Goal: Task Accomplishment & Management: Complete application form

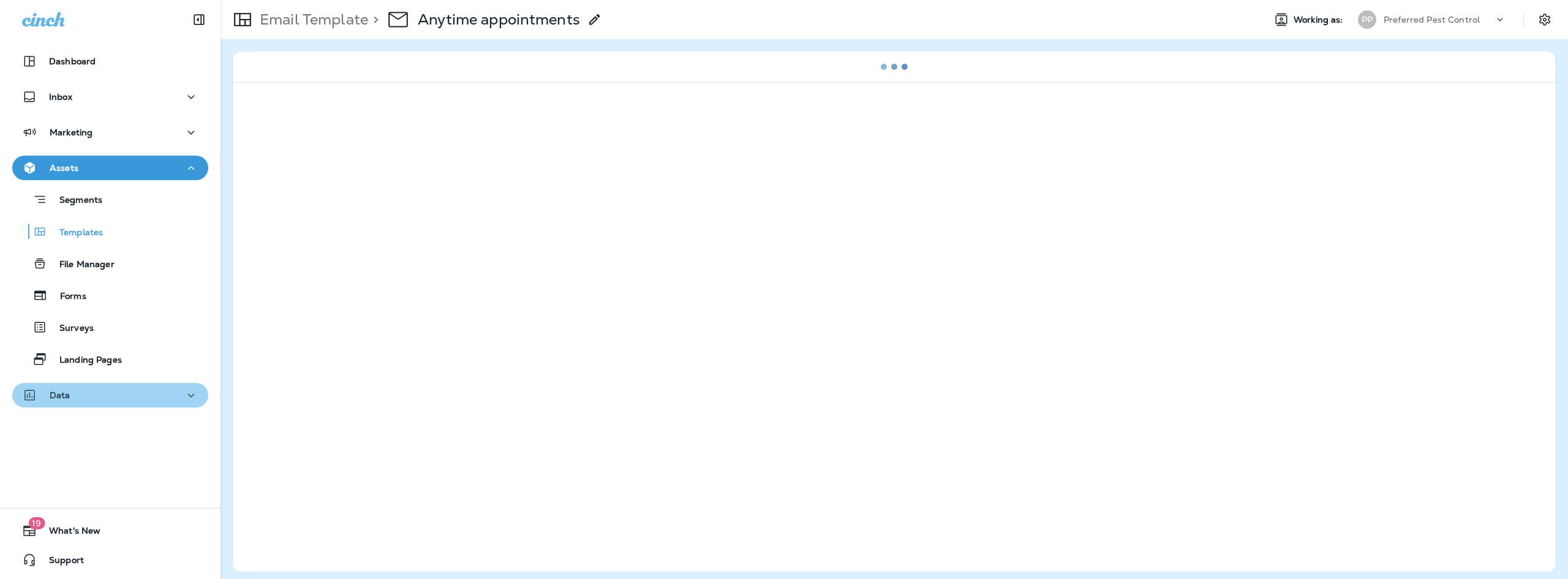
click at [127, 388] on div "Data" at bounding box center [110, 396] width 176 height 15
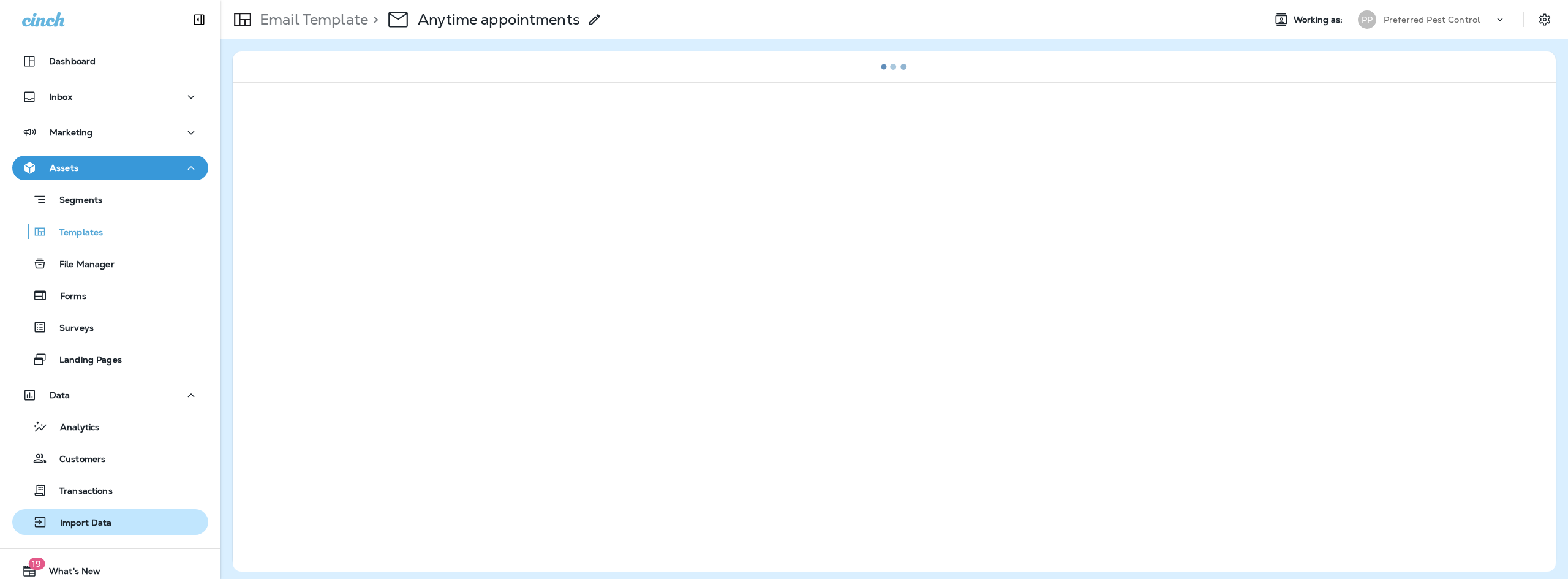
click at [118, 526] on div "Import Data" at bounding box center [110, 522] width 186 height 18
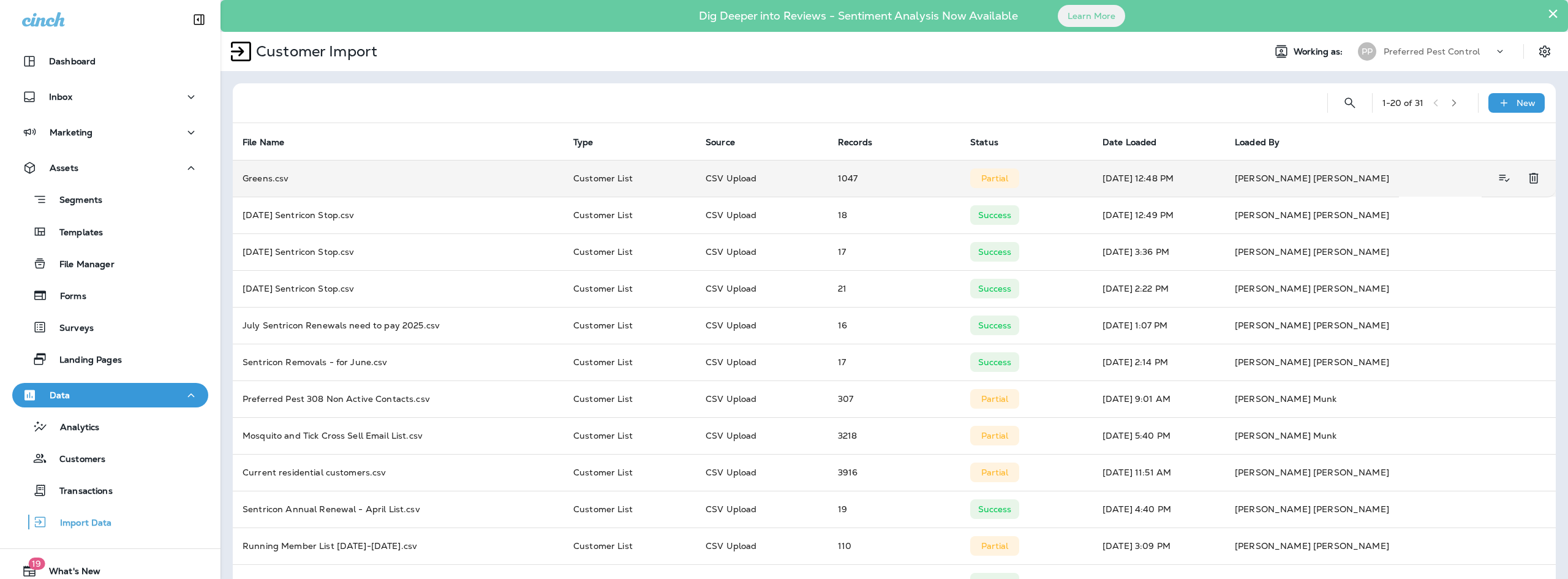
click at [476, 173] on td "Greens.csv" at bounding box center [398, 178] width 331 height 37
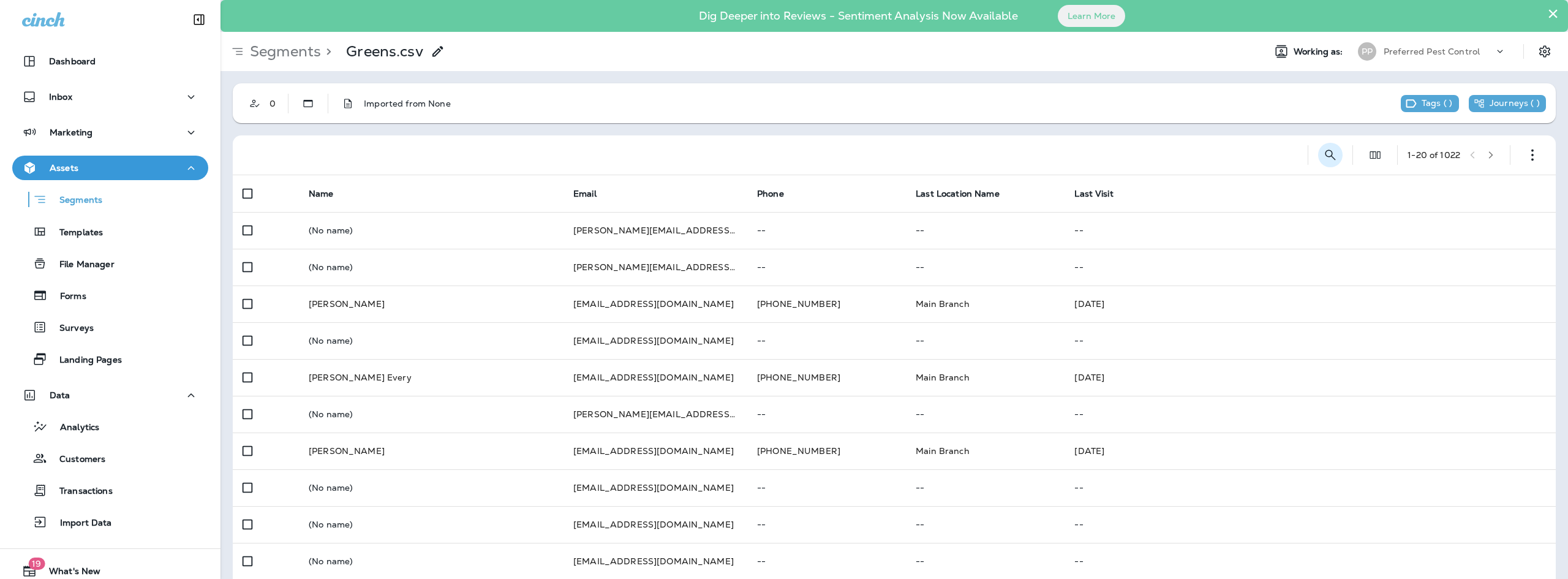
click at [1323, 150] on icon "Search Segments" at bounding box center [1330, 155] width 15 height 15
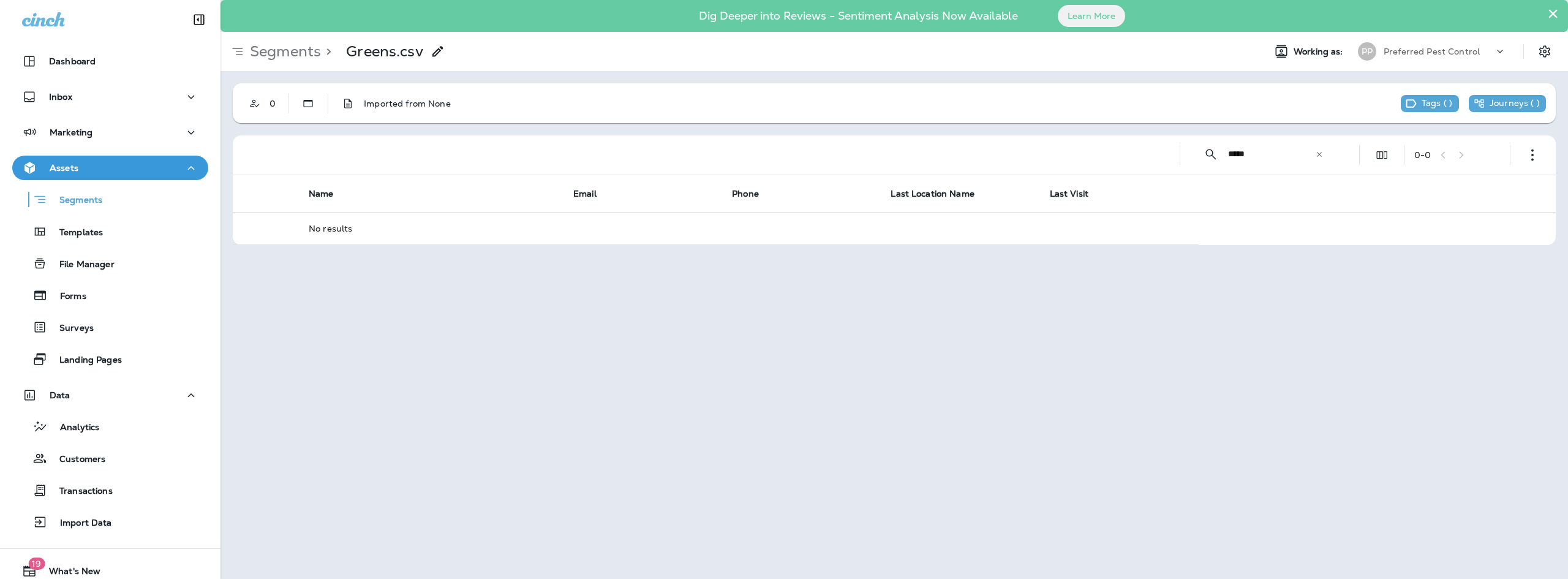
drag, startPoint x: 1289, startPoint y: 151, endPoint x: 1204, endPoint y: 138, distance: 86.0
click at [1204, 138] on div "​ ***** ​ ​" at bounding box center [1263, 154] width 147 height 32
click at [1226, 156] on div "​ ****** ​ ​" at bounding box center [1263, 154] width 147 height 32
click at [1230, 153] on input "******" at bounding box center [1271, 154] width 87 height 32
type input "********"
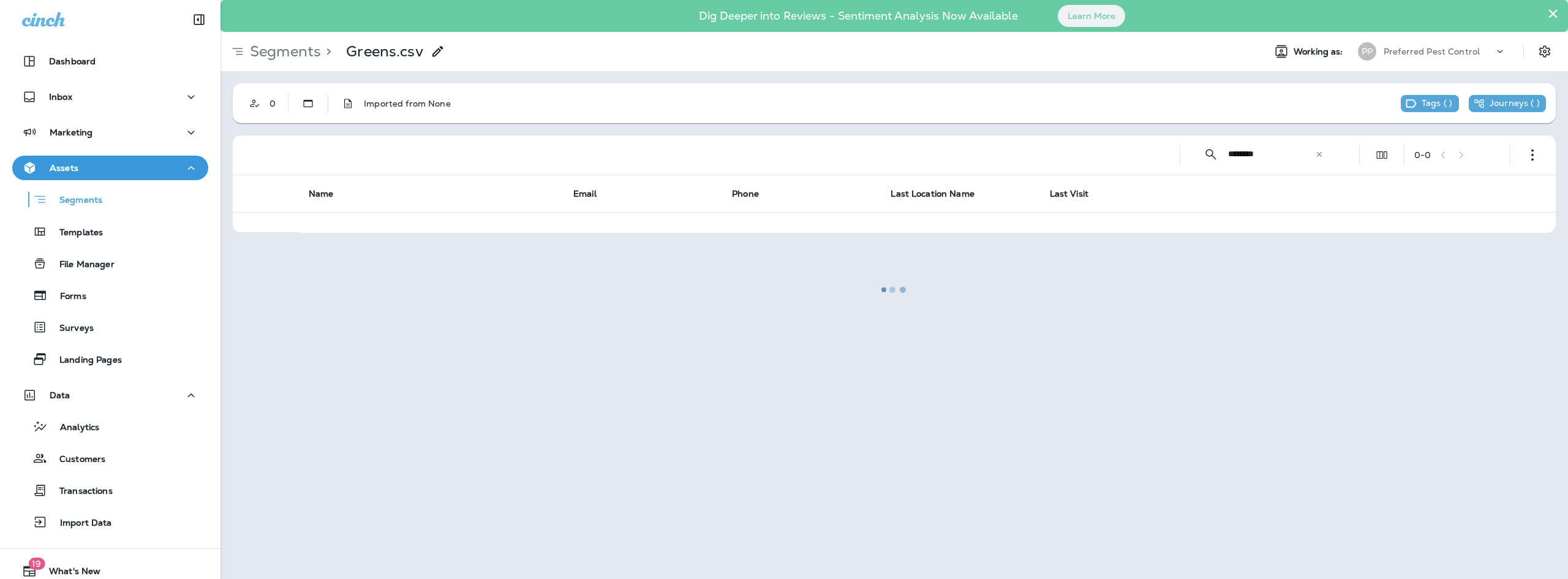
click at [1281, 273] on div at bounding box center [894, 290] width 1345 height 576
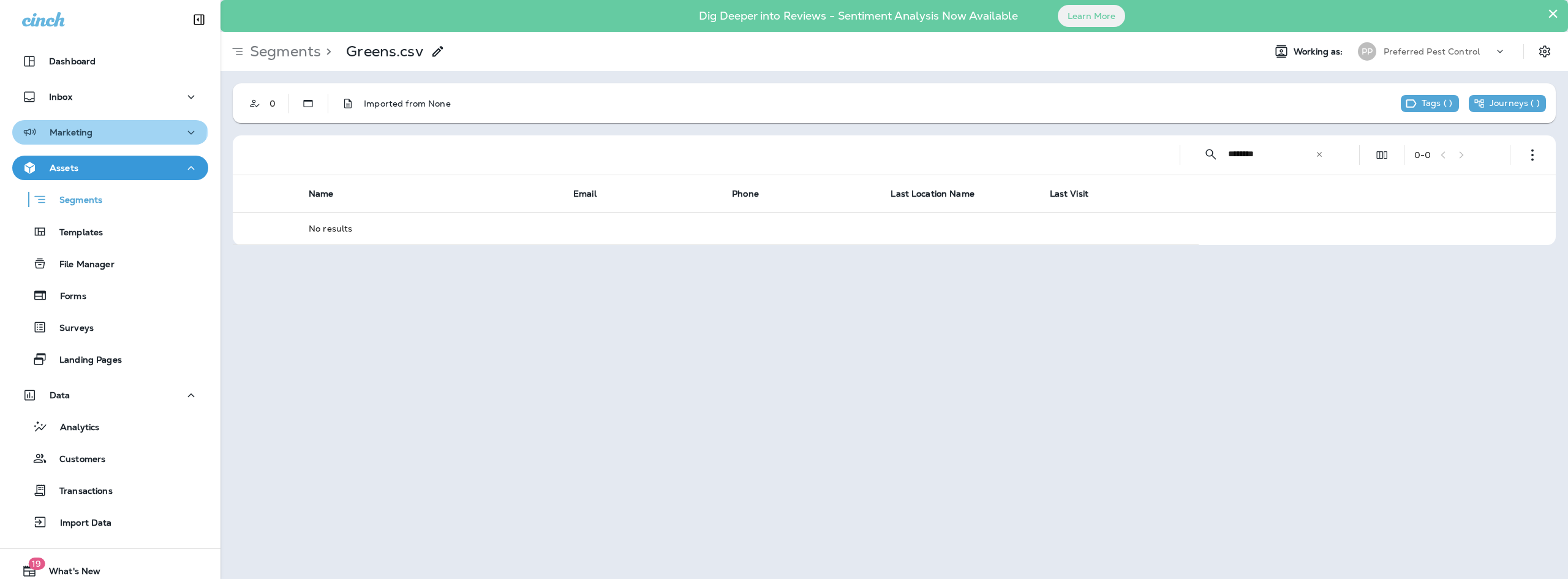
click at [108, 126] on div "Marketing" at bounding box center [110, 132] width 176 height 15
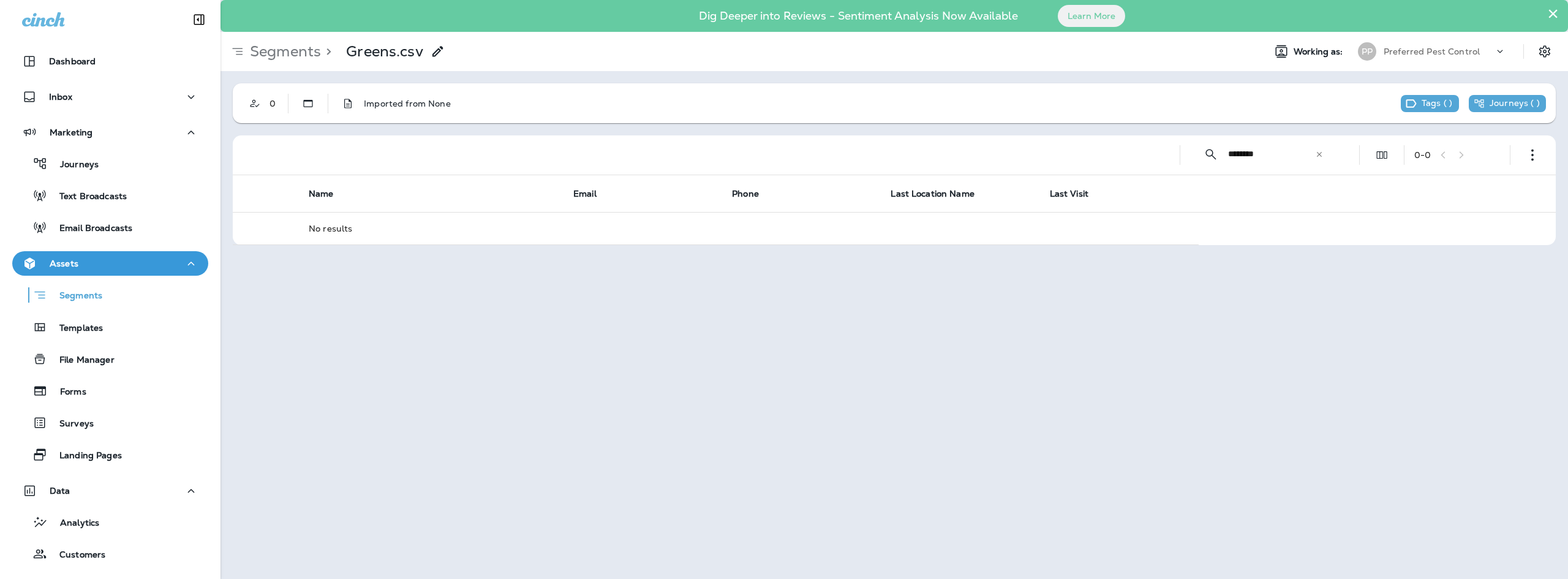
click at [100, 180] on div "Journeys Text Broadcasts Email Broadcasts" at bounding box center [110, 192] width 196 height 95
click at [100, 167] on div "Journeys" at bounding box center [110, 164] width 186 height 18
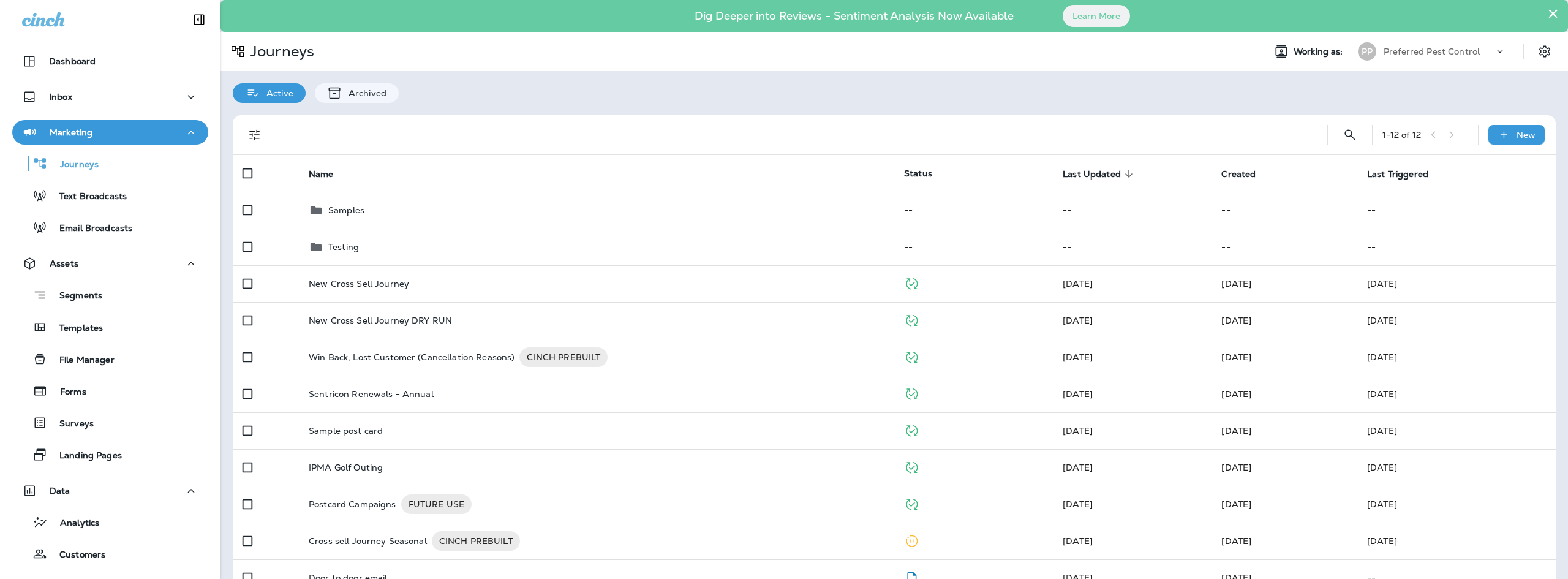
click at [1452, 139] on div "1 - 12 of 12" at bounding box center [1425, 134] width 86 height 18
click at [1451, 137] on div "1 - 12 of 12" at bounding box center [1425, 134] width 86 height 18
click at [1448, 136] on div "1 - 12 of 12" at bounding box center [1425, 134] width 86 height 18
click at [140, 236] on div "Email Broadcasts" at bounding box center [110, 227] width 186 height 18
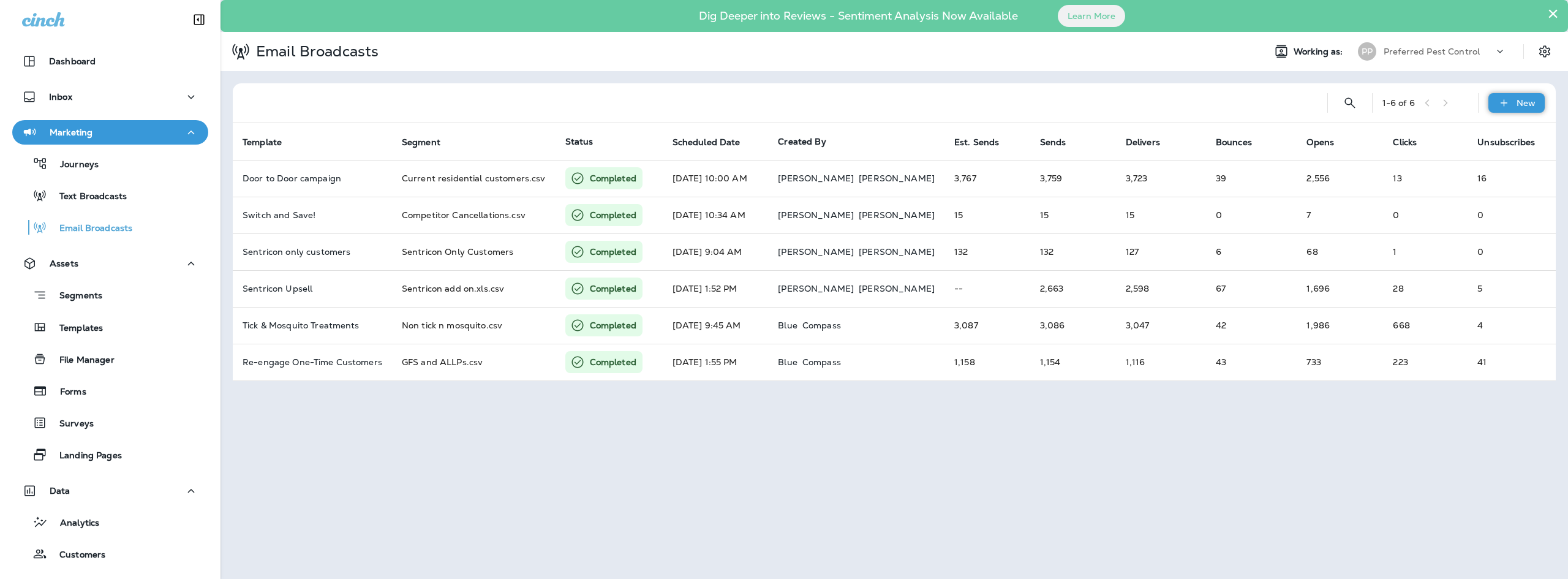
click at [1516, 108] on div "New" at bounding box center [1516, 102] width 57 height 20
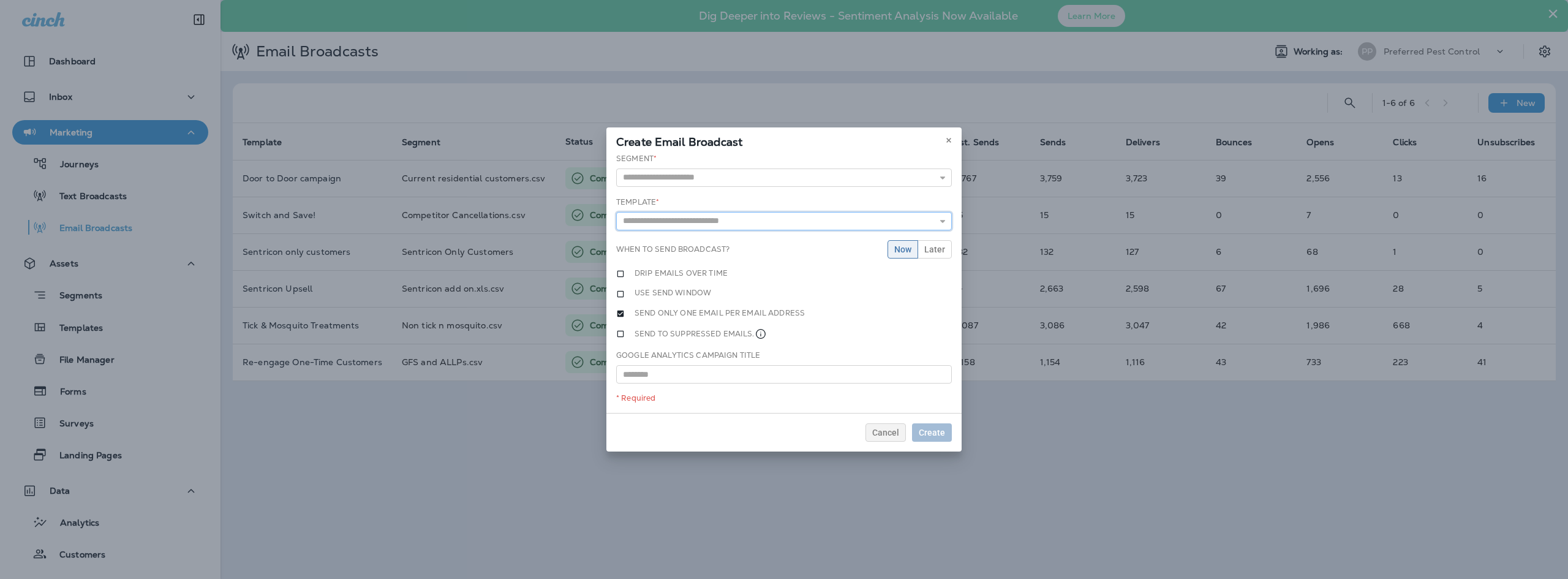
click at [638, 223] on input "text" at bounding box center [784, 221] width 336 height 18
click at [946, 137] on icon at bounding box center [949, 141] width 8 height 8
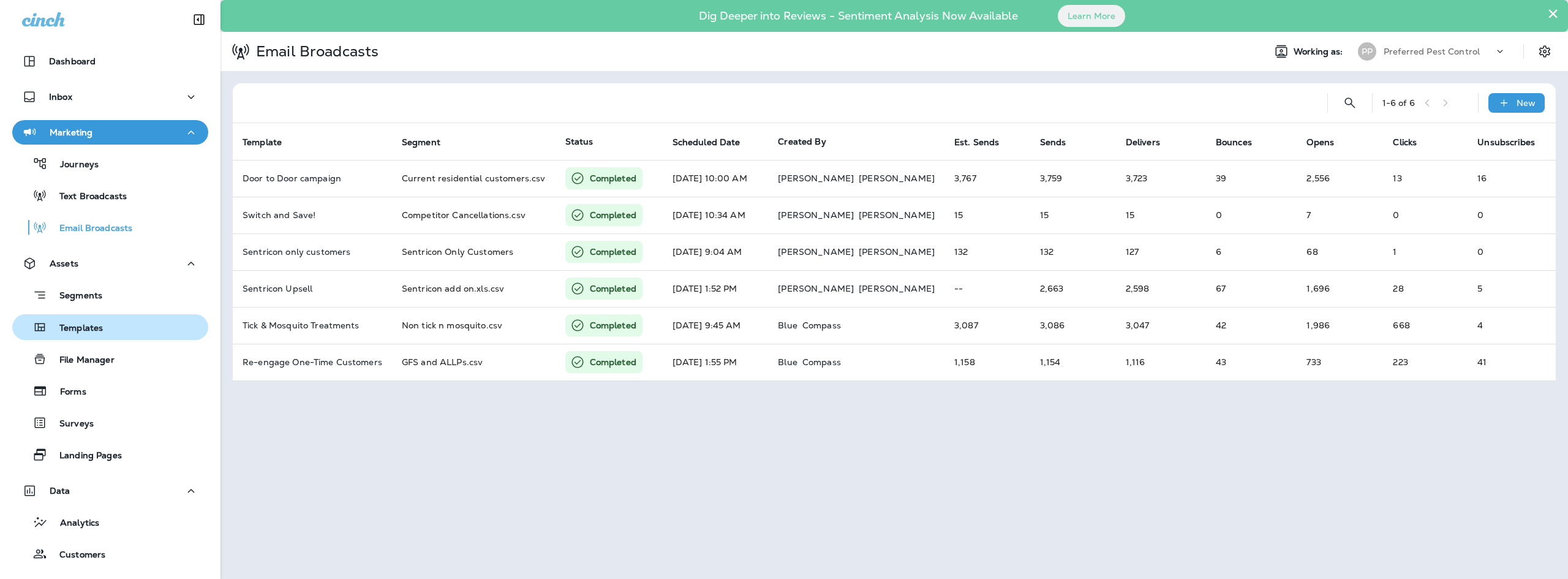
click at [80, 339] on button "Templates" at bounding box center [110, 327] width 196 height 25
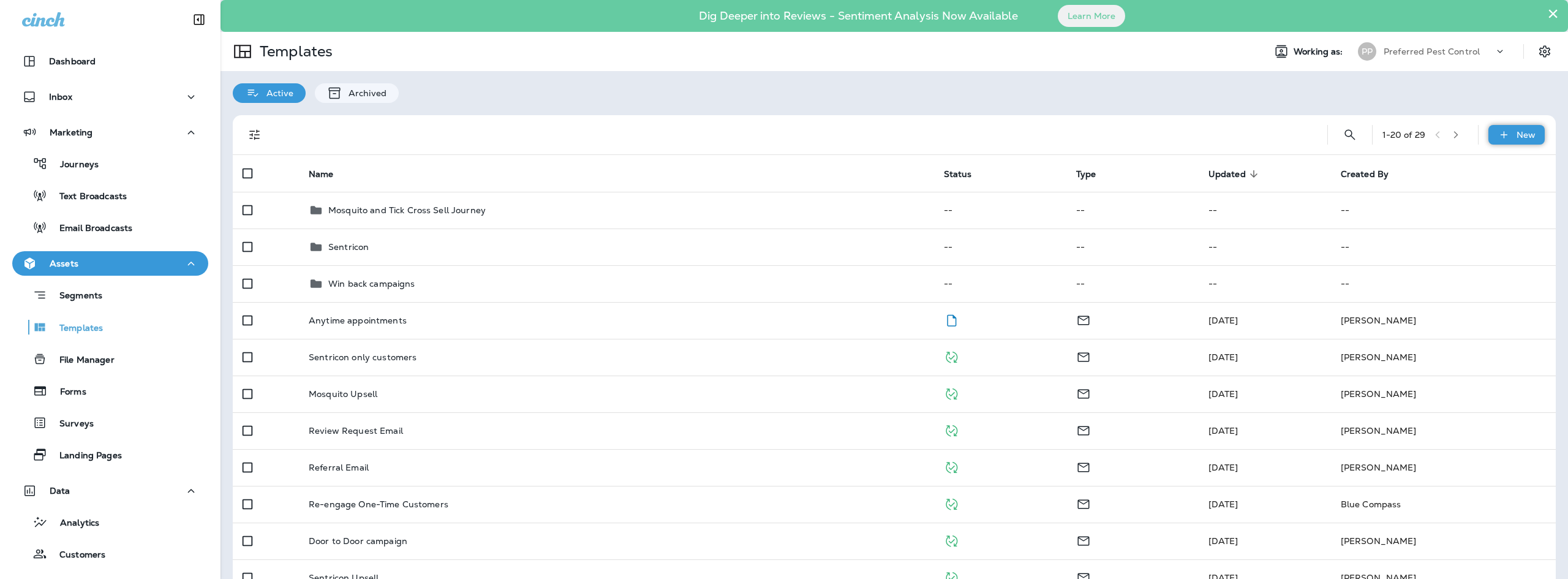
click at [1497, 141] on div "New" at bounding box center [1516, 134] width 57 height 20
click at [1530, 15] on li "New Template" at bounding box center [796, 7] width 1543 height 15
click at [91, 352] on input "text" at bounding box center [45, 345] width 91 height 13
type input "**********"
click at [38, 366] on button "Cancel" at bounding box center [19, 359] width 38 height 13
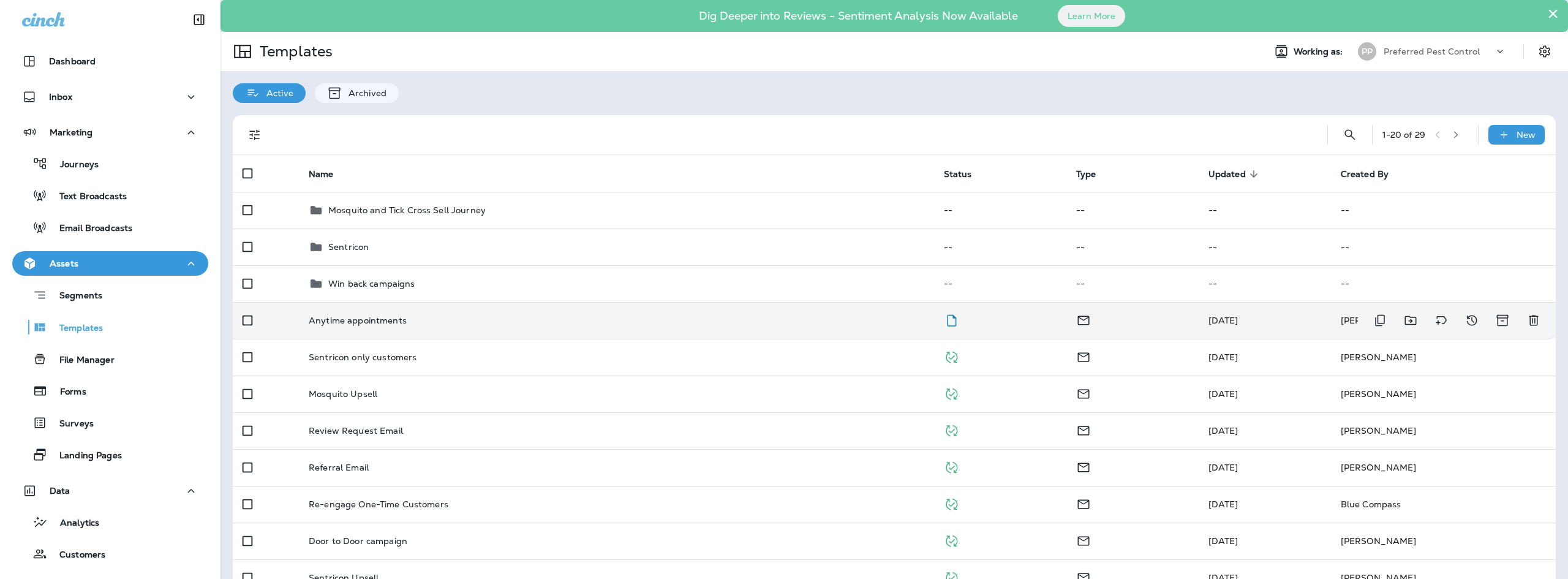
click at [865, 314] on td "Anytime appointments" at bounding box center [616, 321] width 635 height 37
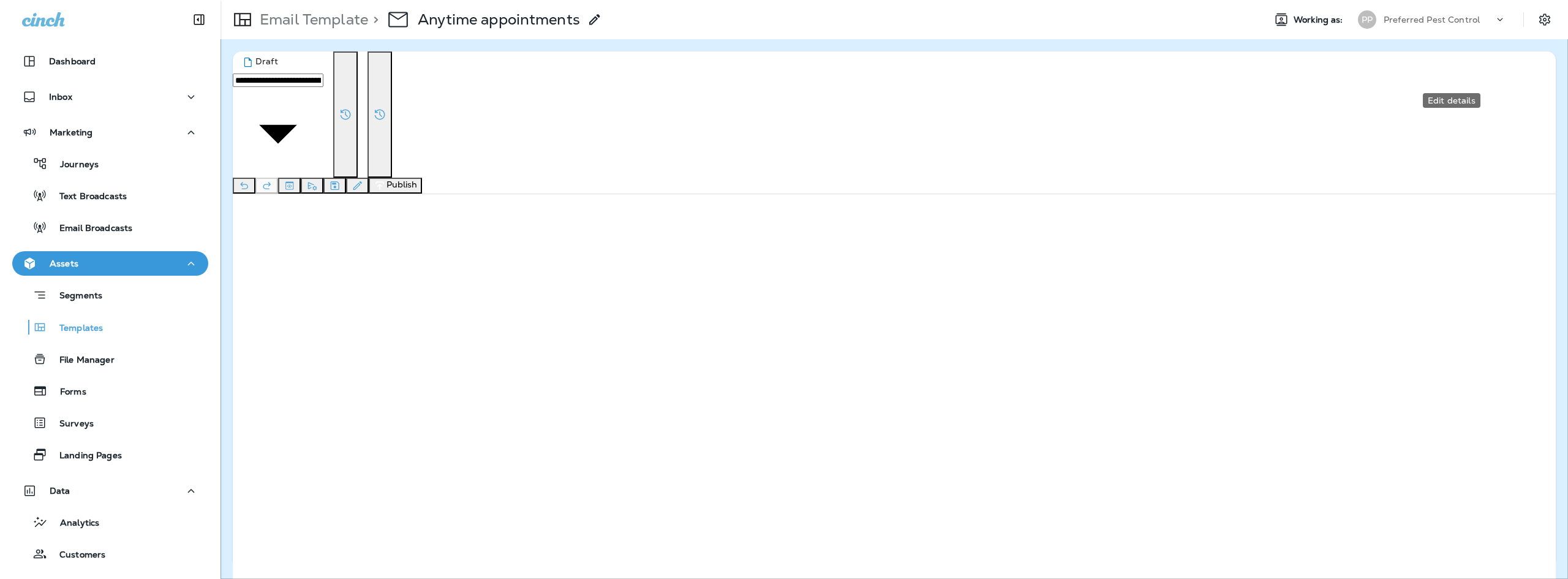
click at [369, 178] on button "Edit details" at bounding box center [357, 185] width 23 height 16
drag, startPoint x: 783, startPoint y: 189, endPoint x: 593, endPoint y: 194, distance: 190.1
click at [595, 194] on div "**********" at bounding box center [784, 120] width 1568 height 241
type input "**********"
click at [68, 241] on button "Save" at bounding box center [53, 234] width 30 height 13
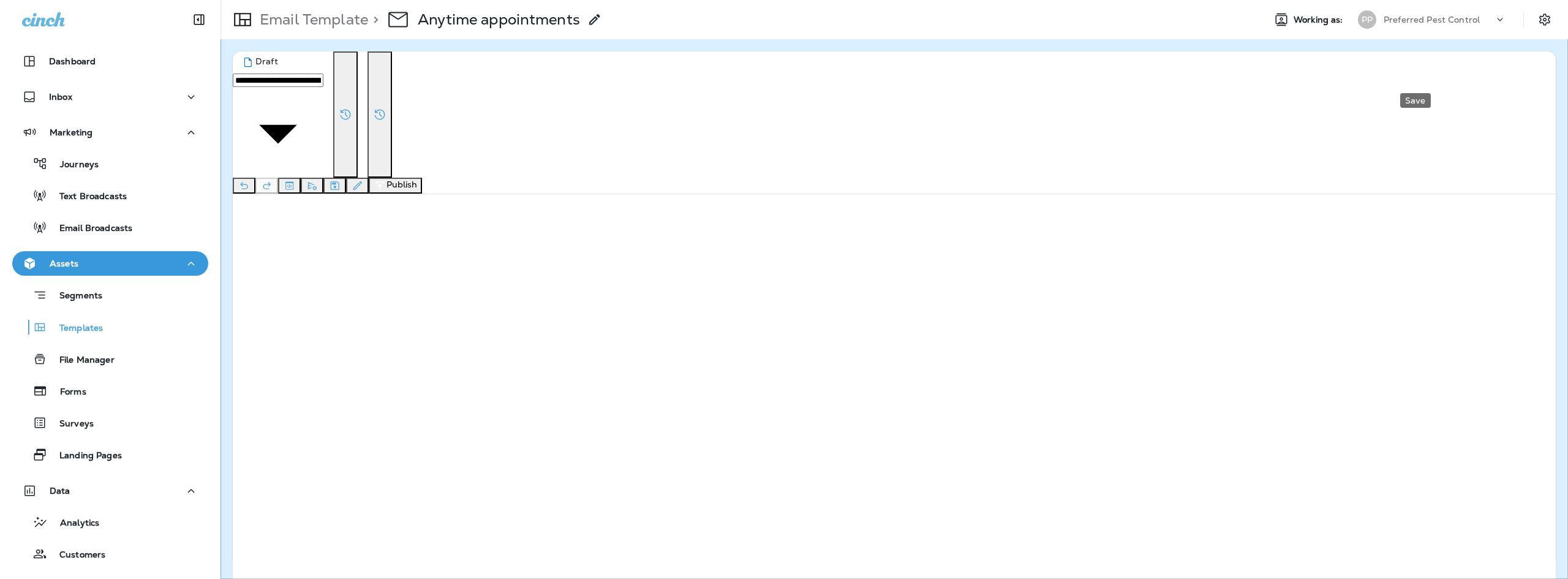
click at [340, 181] on icon "Save" at bounding box center [334, 185] width 8 height 8
click at [319, 179] on icon "Send test email" at bounding box center [312, 185] width 13 height 12
drag, startPoint x: 642, startPoint y: 209, endPoint x: 556, endPoint y: 208, distance: 86.0
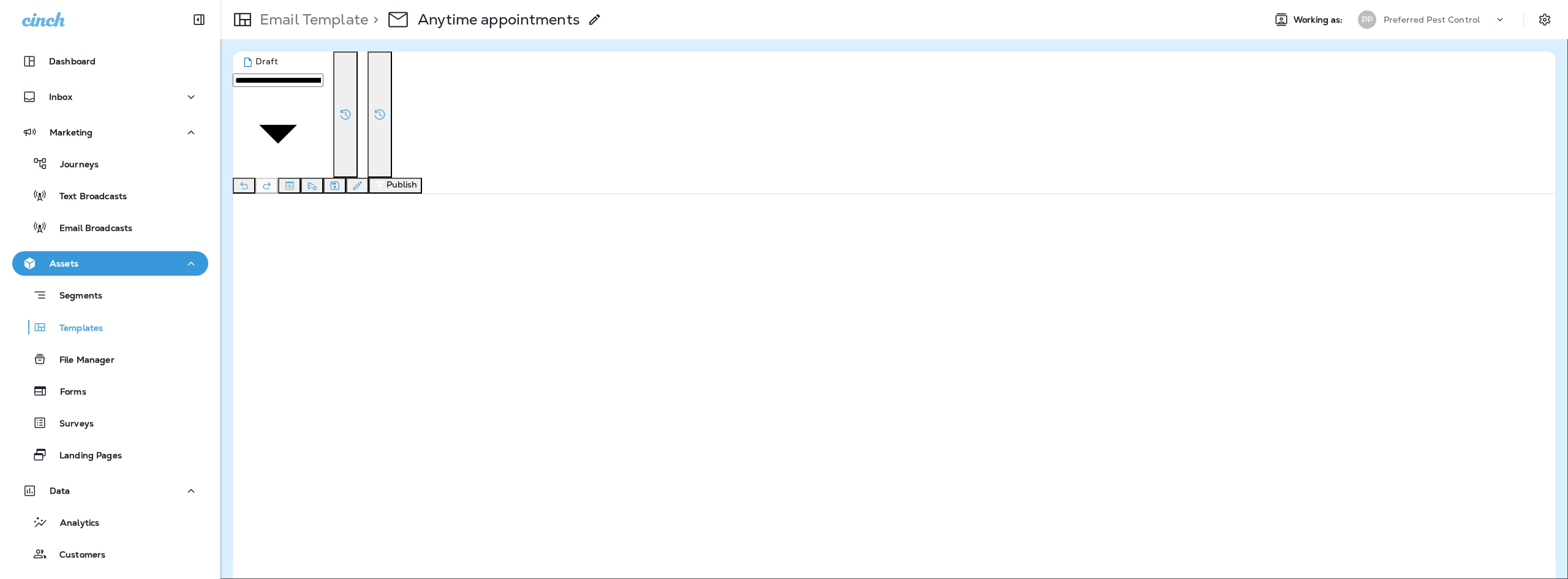
type input "**********"
click at [69, 219] on button "Send" at bounding box center [53, 212] width 31 height 13
click at [422, 178] on button "Publish" at bounding box center [395, 185] width 53 height 16
click at [78, 241] on button "Publish" at bounding box center [58, 234] width 41 height 13
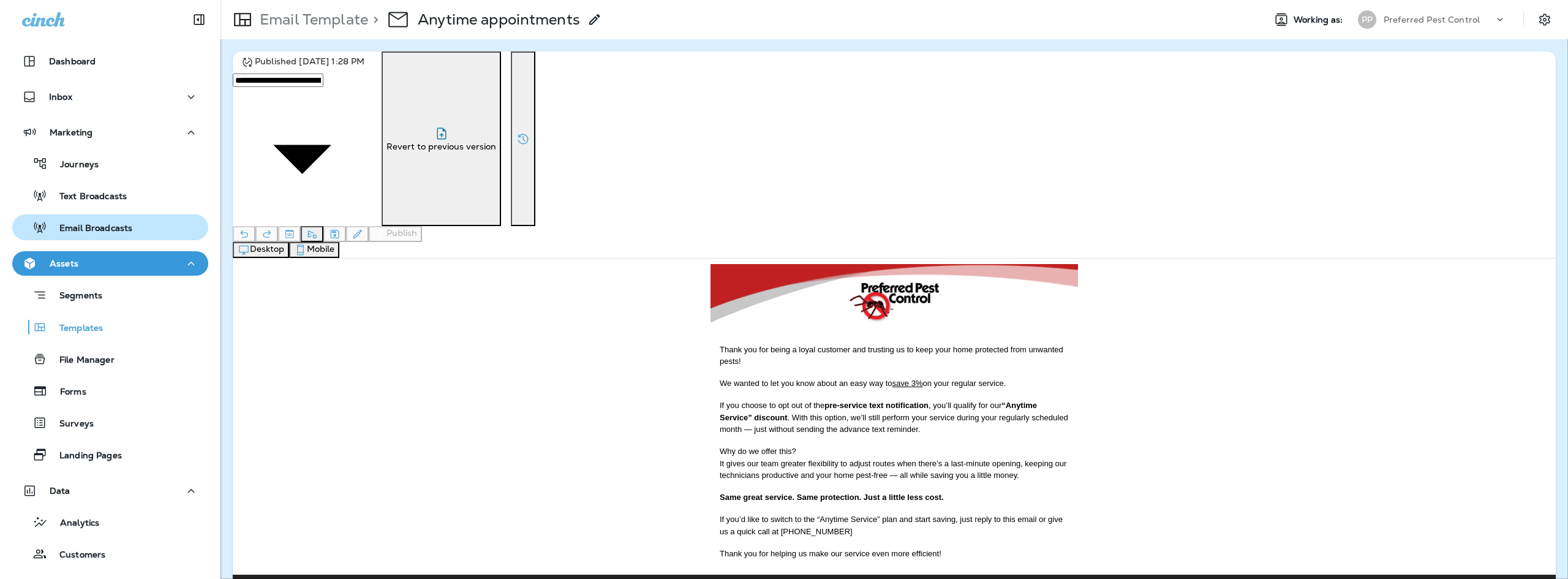
click at [107, 235] on div "Email Broadcasts" at bounding box center [74, 227] width 115 height 18
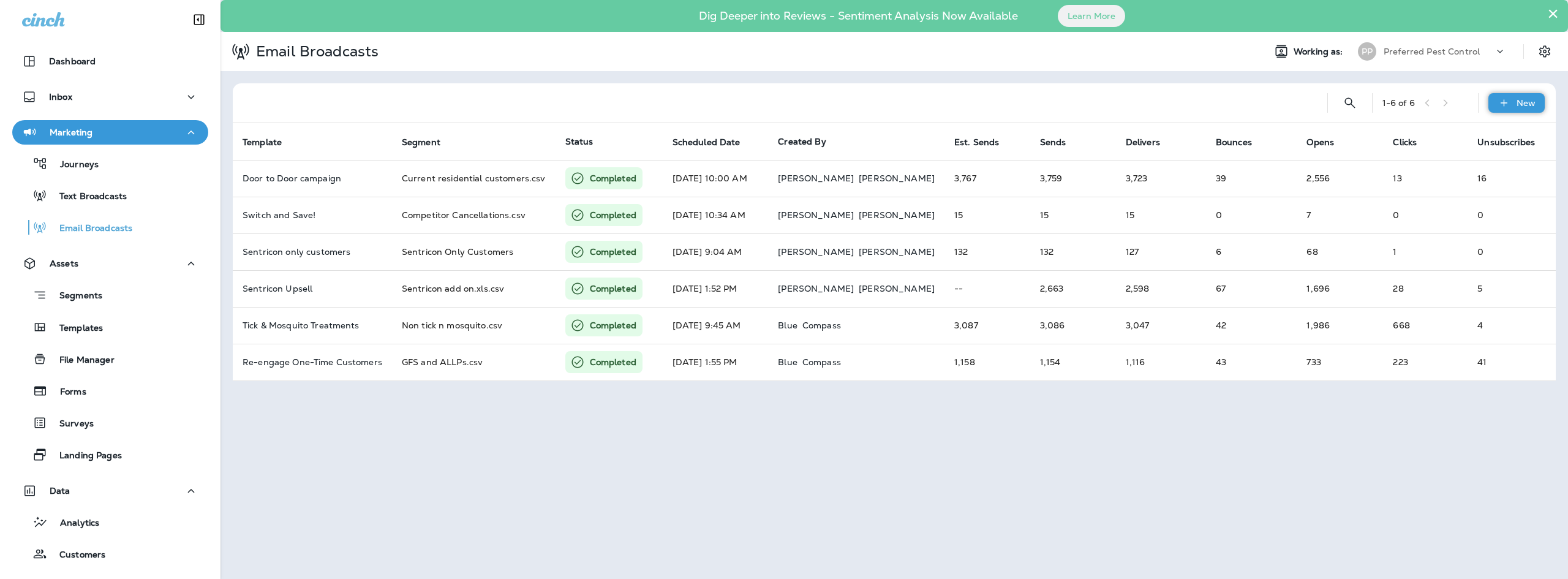
click at [1530, 109] on div "New" at bounding box center [1516, 102] width 57 height 20
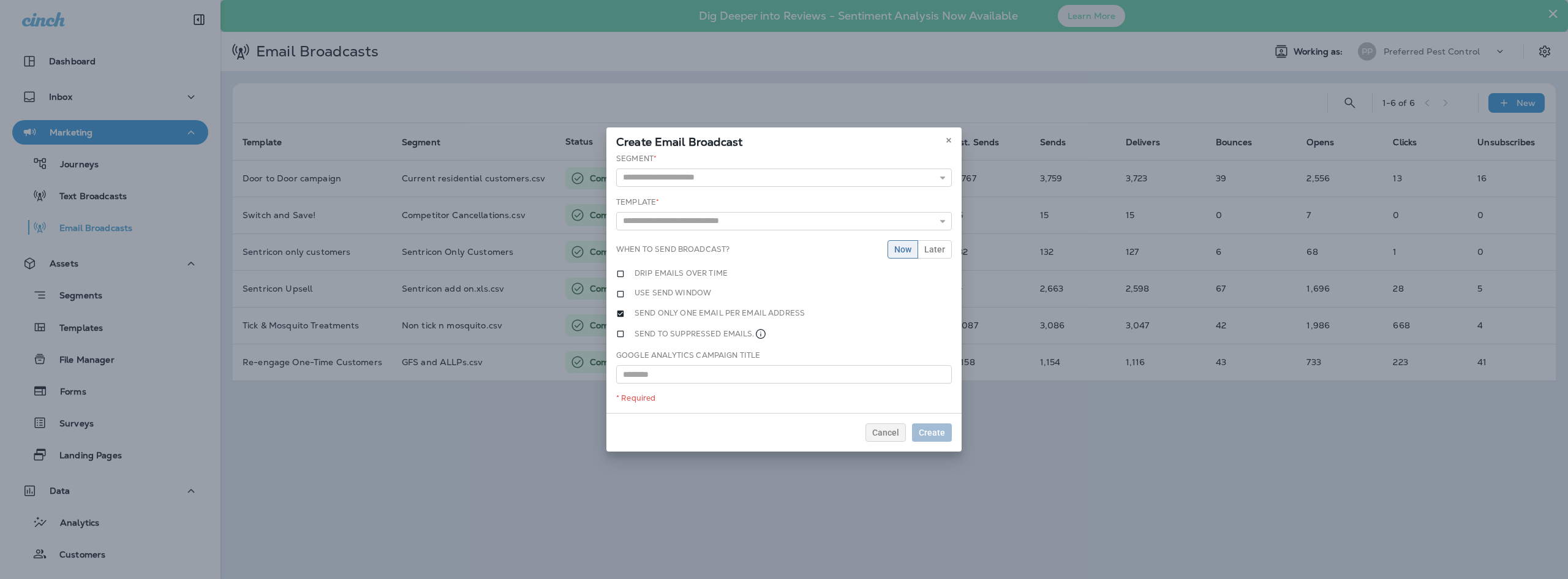
click at [696, 183] on div "Segment * Active Customers With only Lawn protection - Dynamic Active Customers…" at bounding box center [783, 283] width 355 height 260
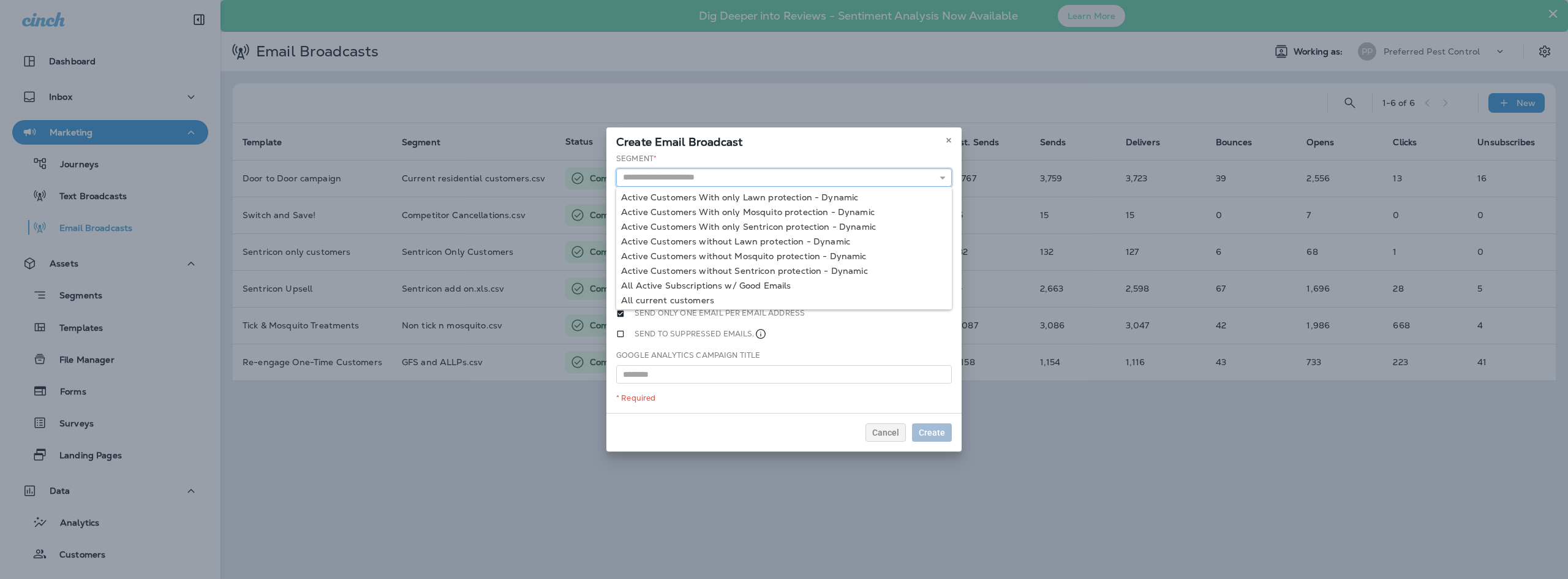
click at [698, 176] on input "text" at bounding box center [784, 178] width 336 height 18
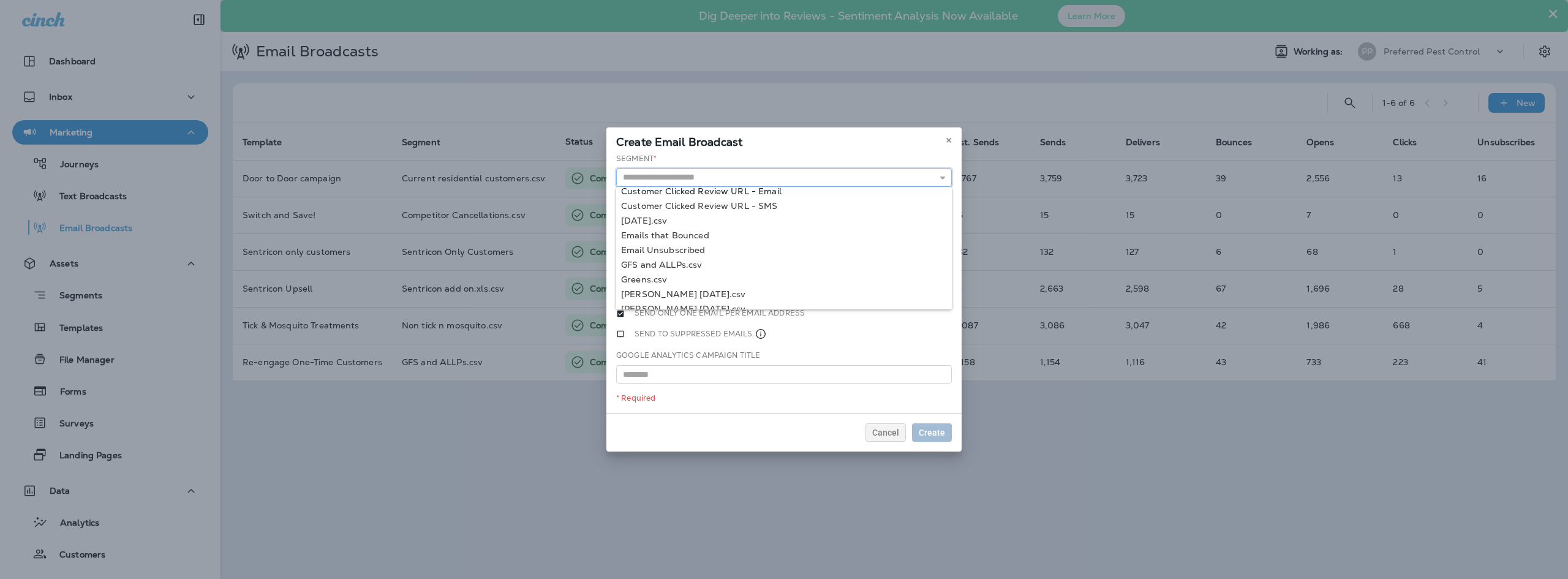
scroll to position [324, 0]
type input "**********"
click at [684, 236] on div "**********" at bounding box center [783, 283] width 355 height 260
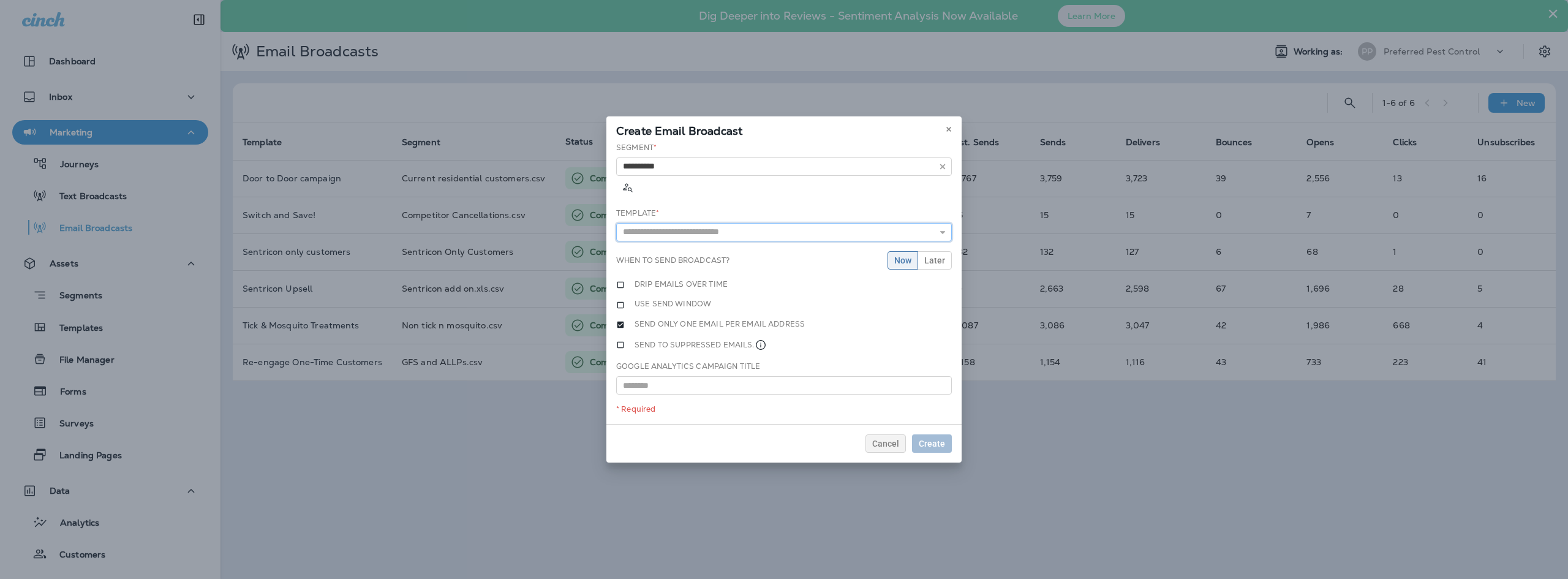
click at [687, 223] on input "text" at bounding box center [784, 232] width 336 height 18
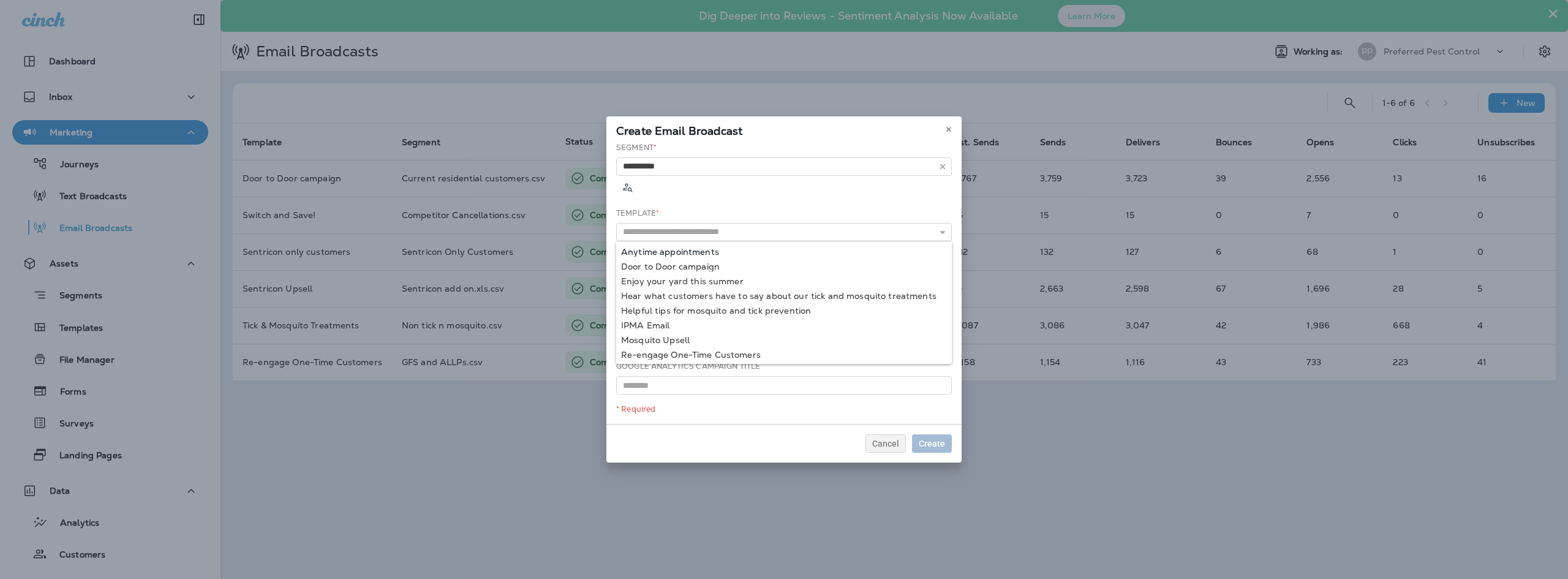
type input "**********"
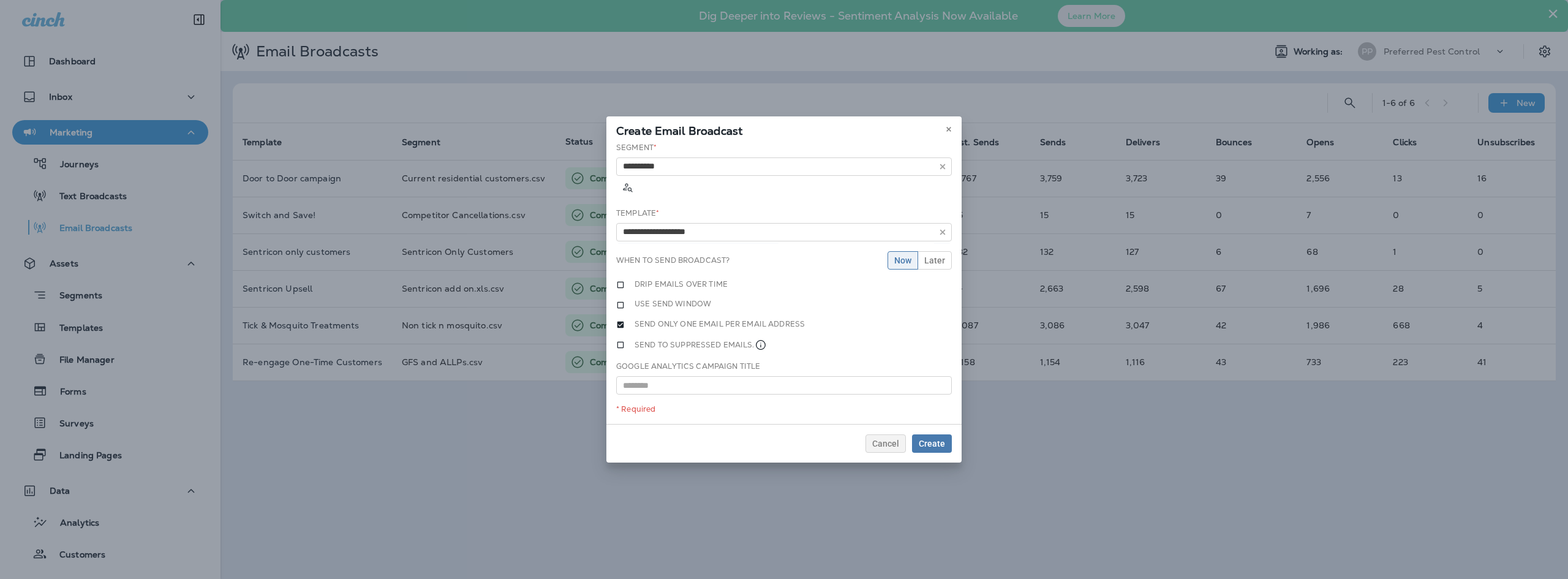
click at [685, 241] on div "**********" at bounding box center [783, 283] width 355 height 283
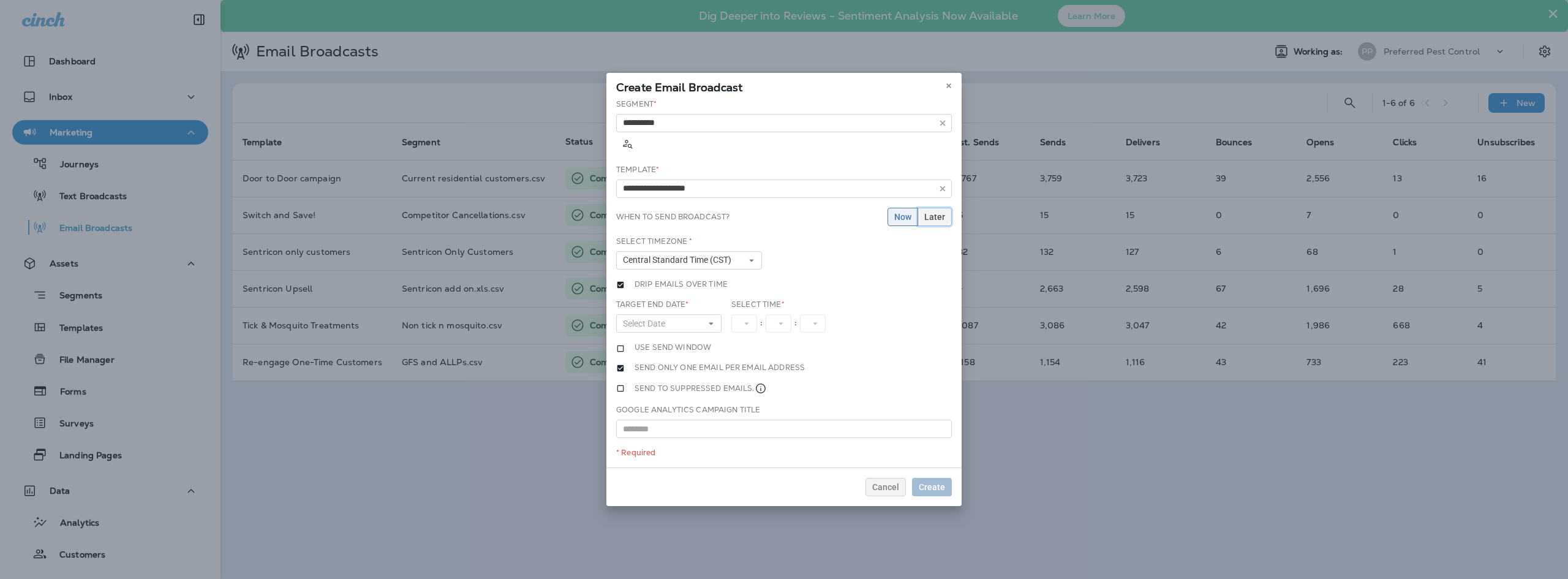
click at [936, 213] on span "Later" at bounding box center [934, 216] width 21 height 8
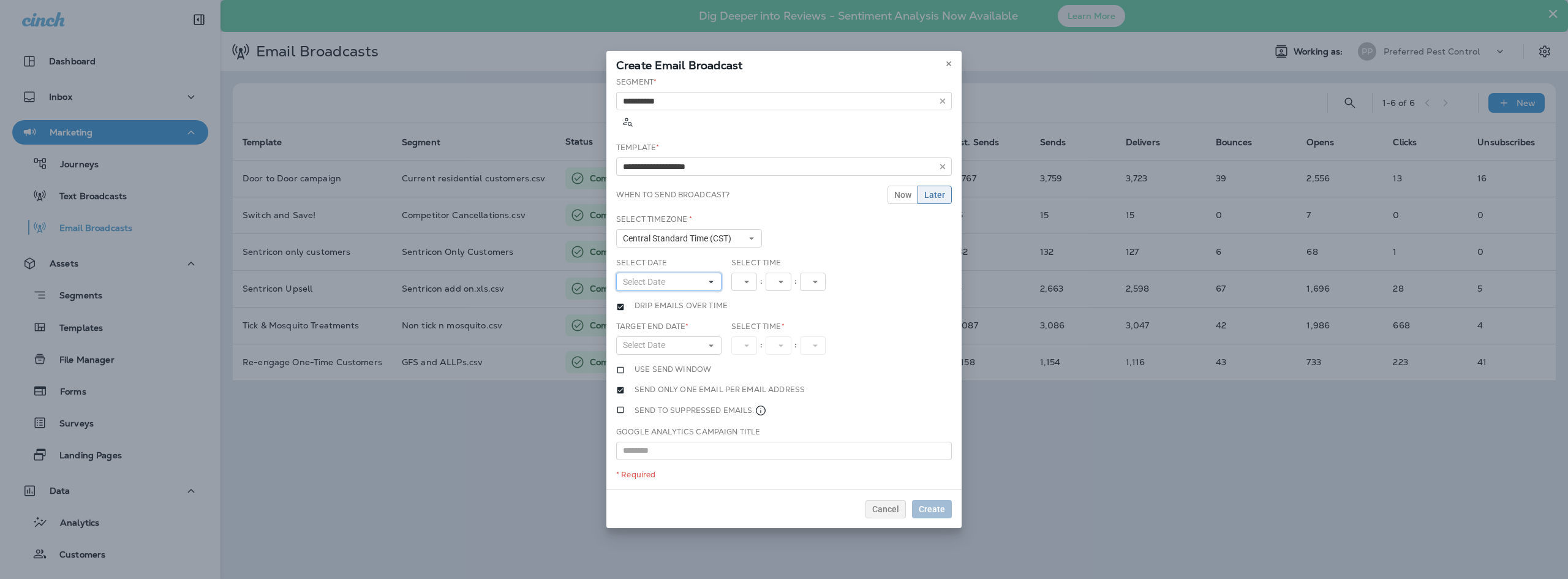
click at [687, 273] on button "Select Date" at bounding box center [669, 282] width 106 height 18
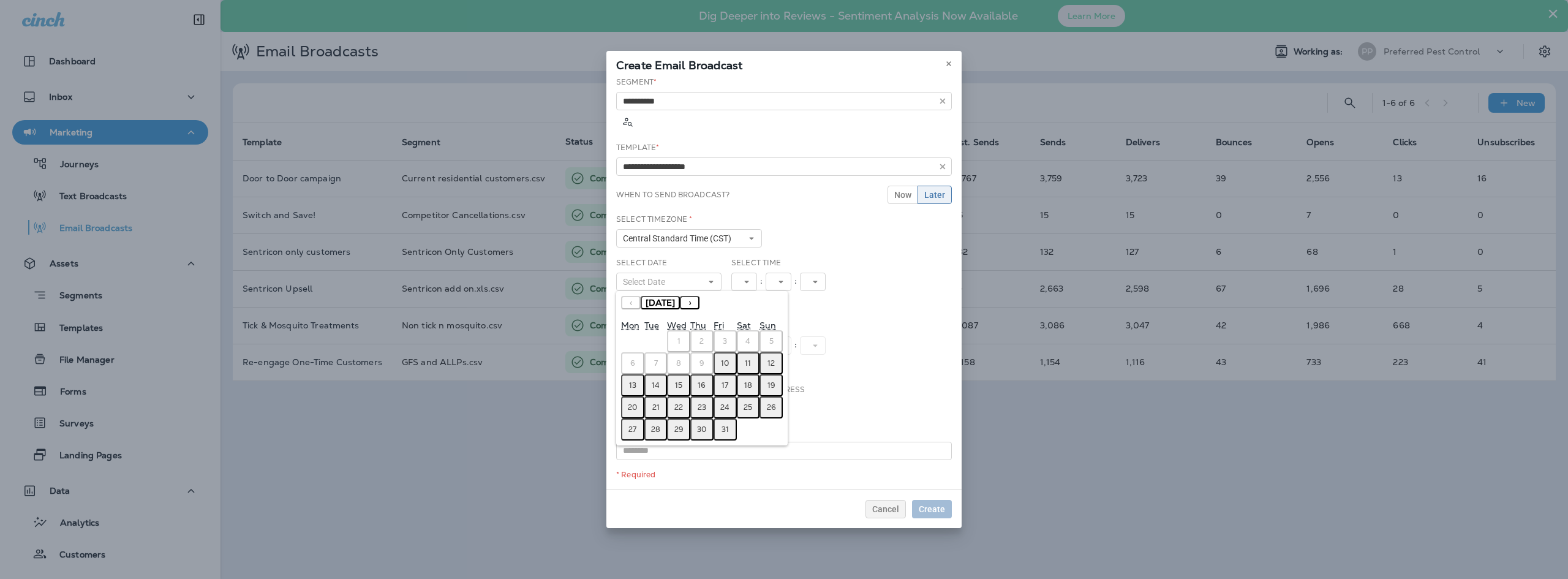
click at [676, 380] on abbr "15" at bounding box center [678, 385] width 8 height 10
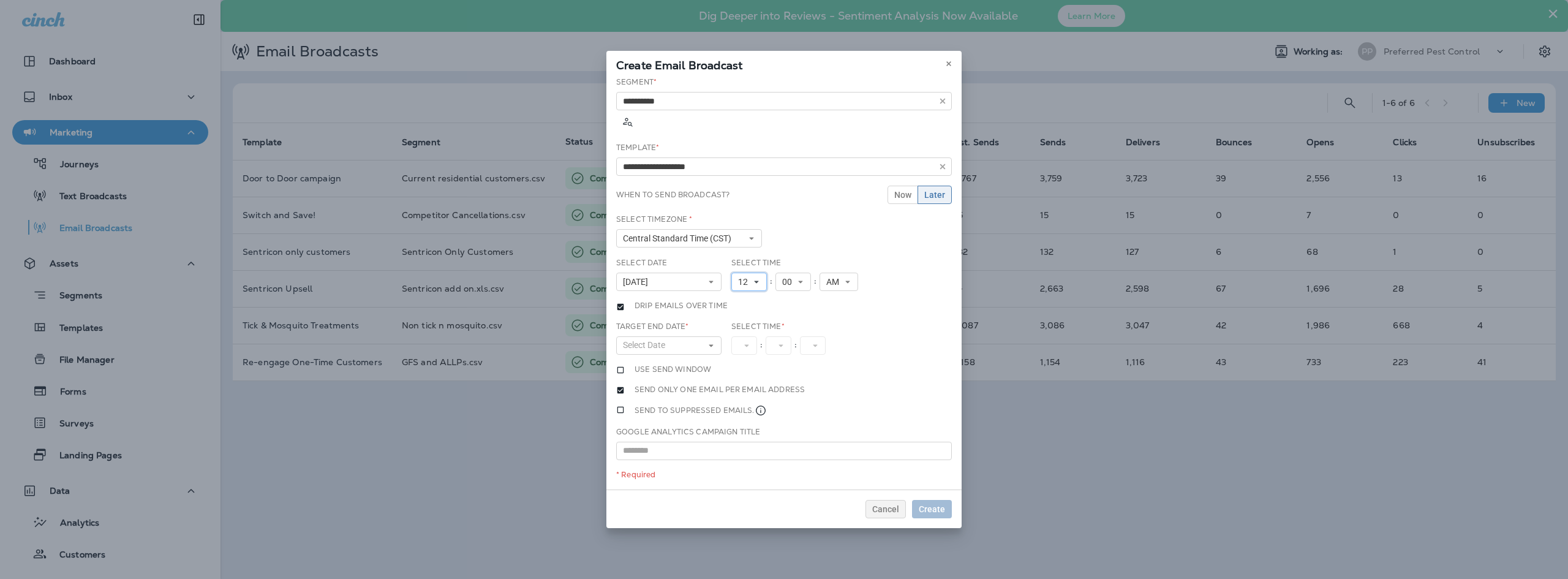
click at [755, 278] on icon at bounding box center [757, 282] width 8 height 8
click at [748, 412] on link "9" at bounding box center [749, 419] width 36 height 15
click at [800, 273] on button "00" at bounding box center [788, 282] width 36 height 18
click at [780, 307] on link "30" at bounding box center [788, 314] width 36 height 15
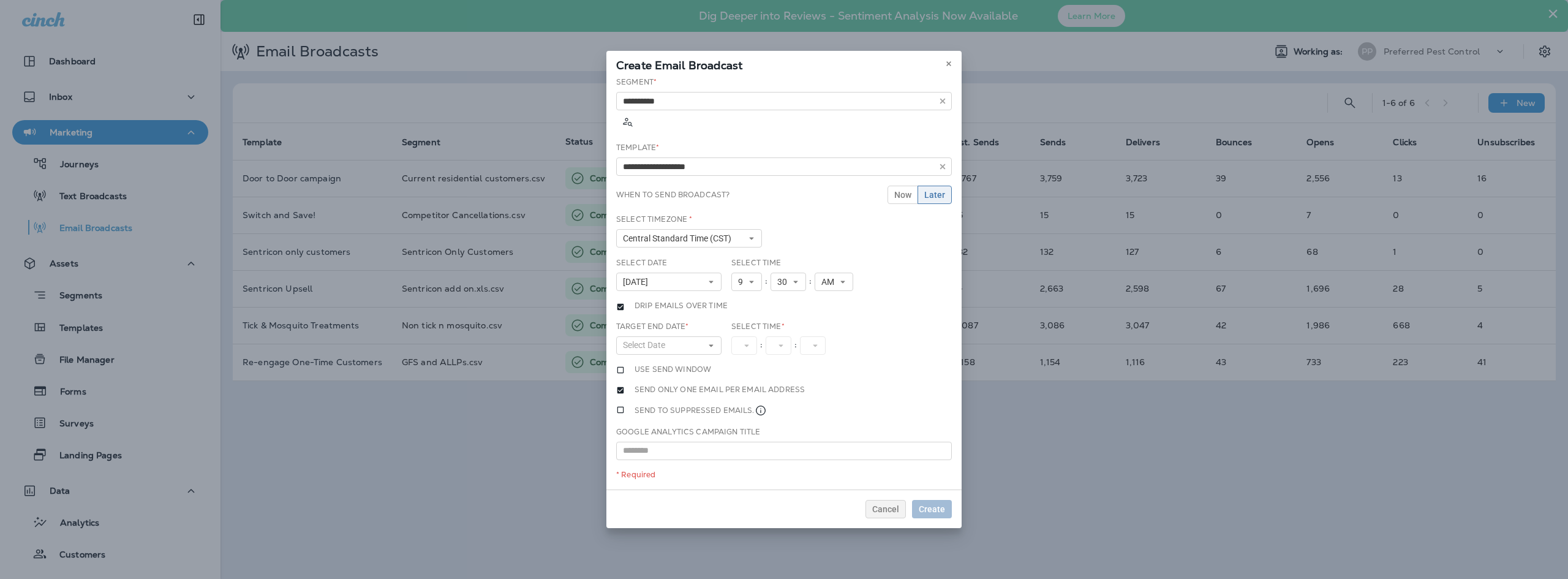
click at [884, 298] on div "**********" at bounding box center [783, 283] width 355 height 413
click at [708, 342] on icon at bounding box center [711, 345] width 8 height 8
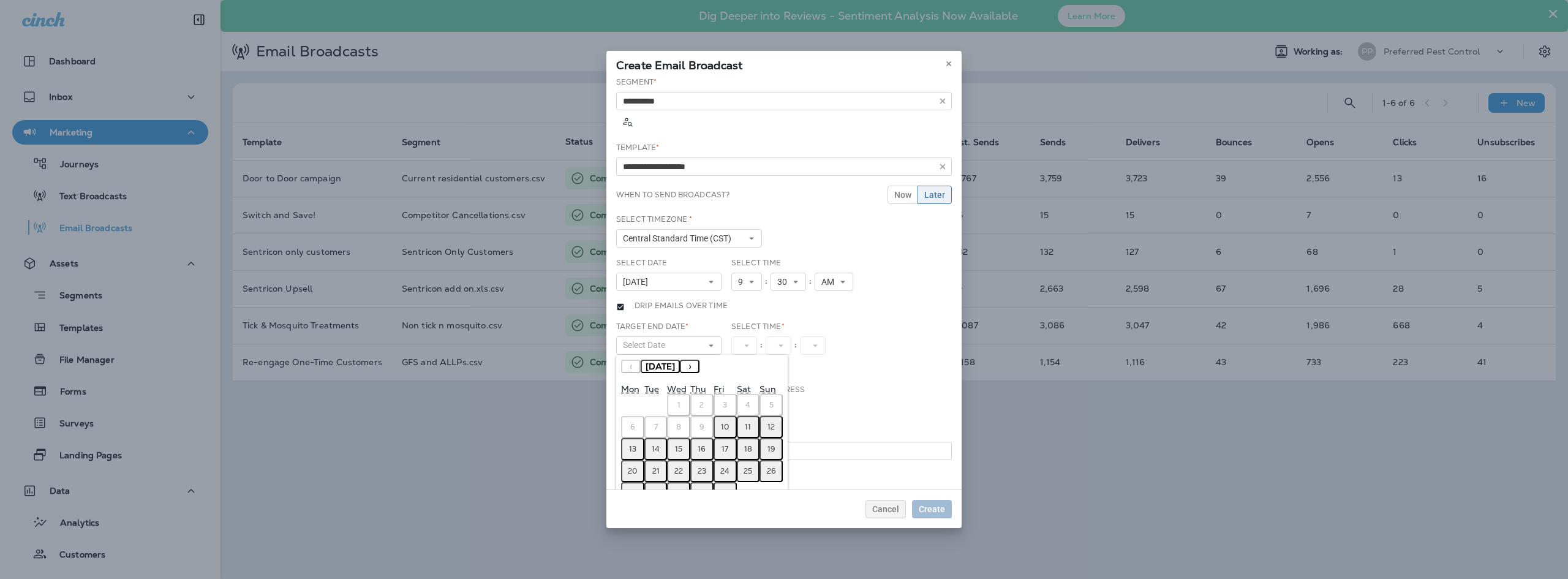
click at [842, 337] on div "1 2 3 4 5 6 7 8 9 10 11 12 : 00 01 02 03 04 05 06 07 08 09 10 11 12 13 14 15 16…" at bounding box center [795, 345] width 128 height 18
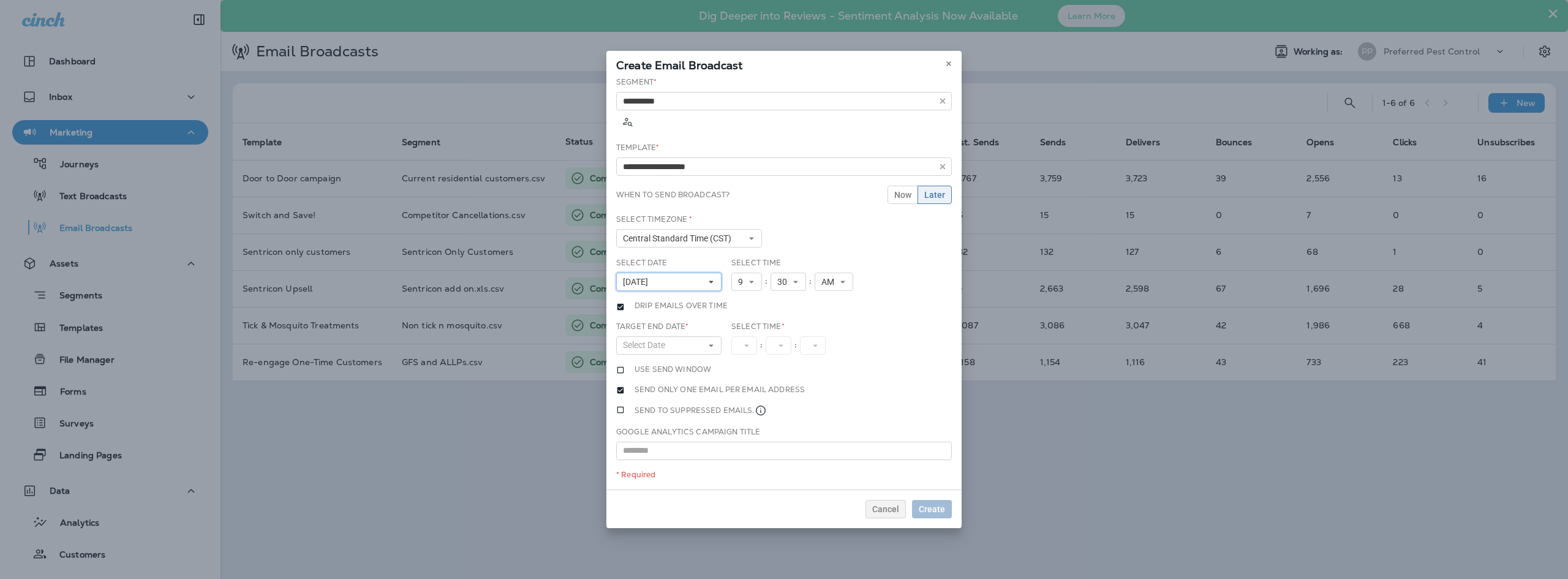
click at [681, 274] on button "[DATE]" at bounding box center [669, 282] width 106 height 18
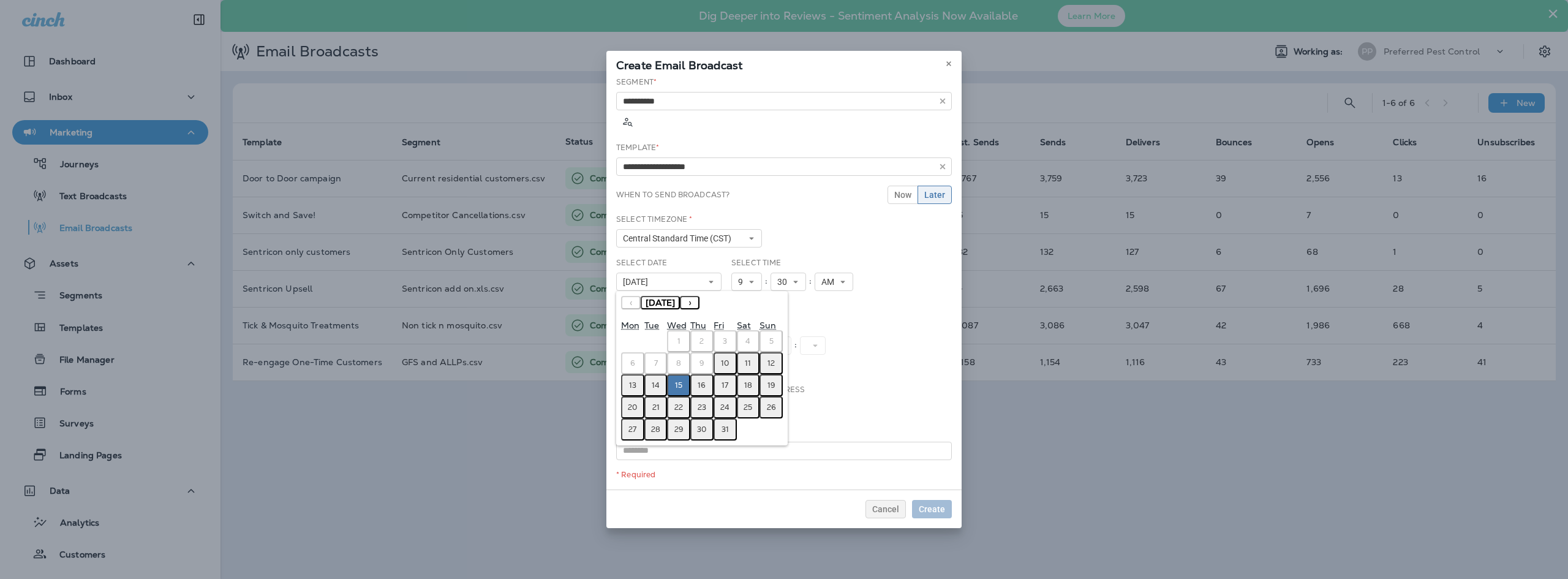
click at [657, 380] on abbr "14" at bounding box center [656, 385] width 8 height 10
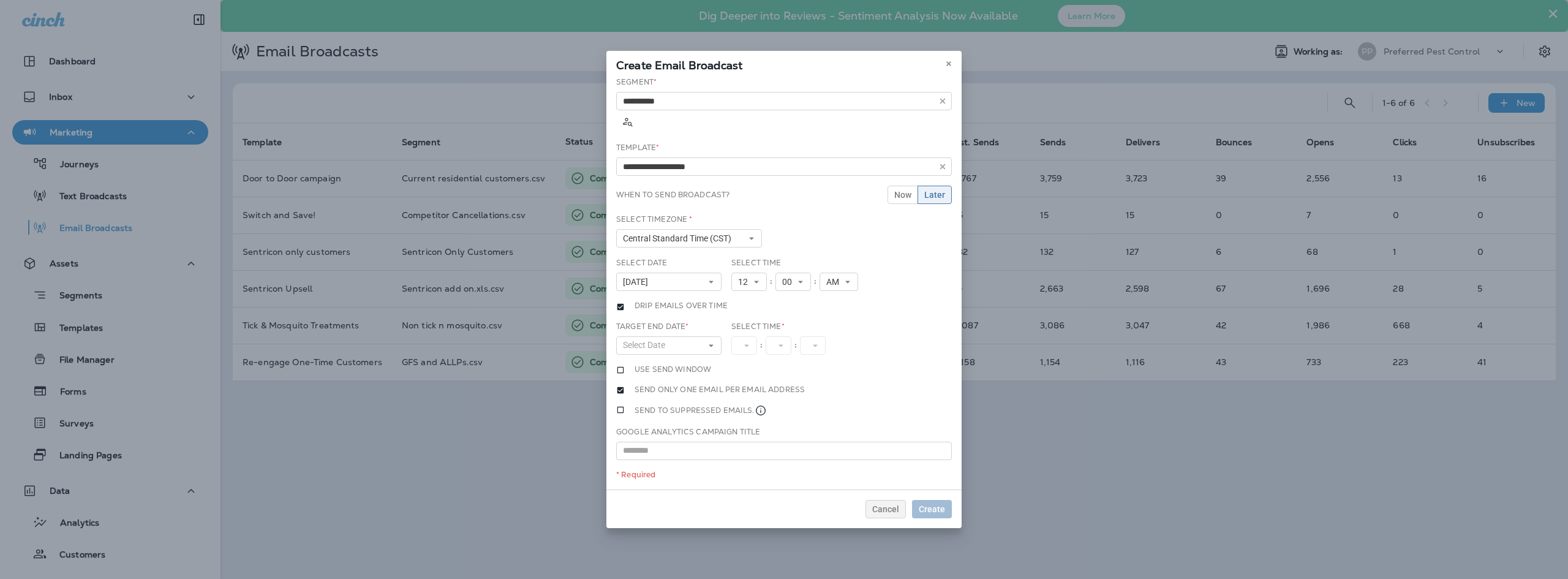
click at [849, 323] on div "Select Time * 1 2 3 4 5 6 7 8 9 10 11 12 : 00 01 02 03 04 05 06 07 08 09 10 11 …" at bounding box center [795, 338] width 128 height 34
click at [755, 274] on button "12" at bounding box center [749, 282] width 36 height 18
click at [753, 412] on link "9" at bounding box center [749, 419] width 36 height 15
click at [799, 274] on button "00" at bounding box center [788, 282] width 36 height 18
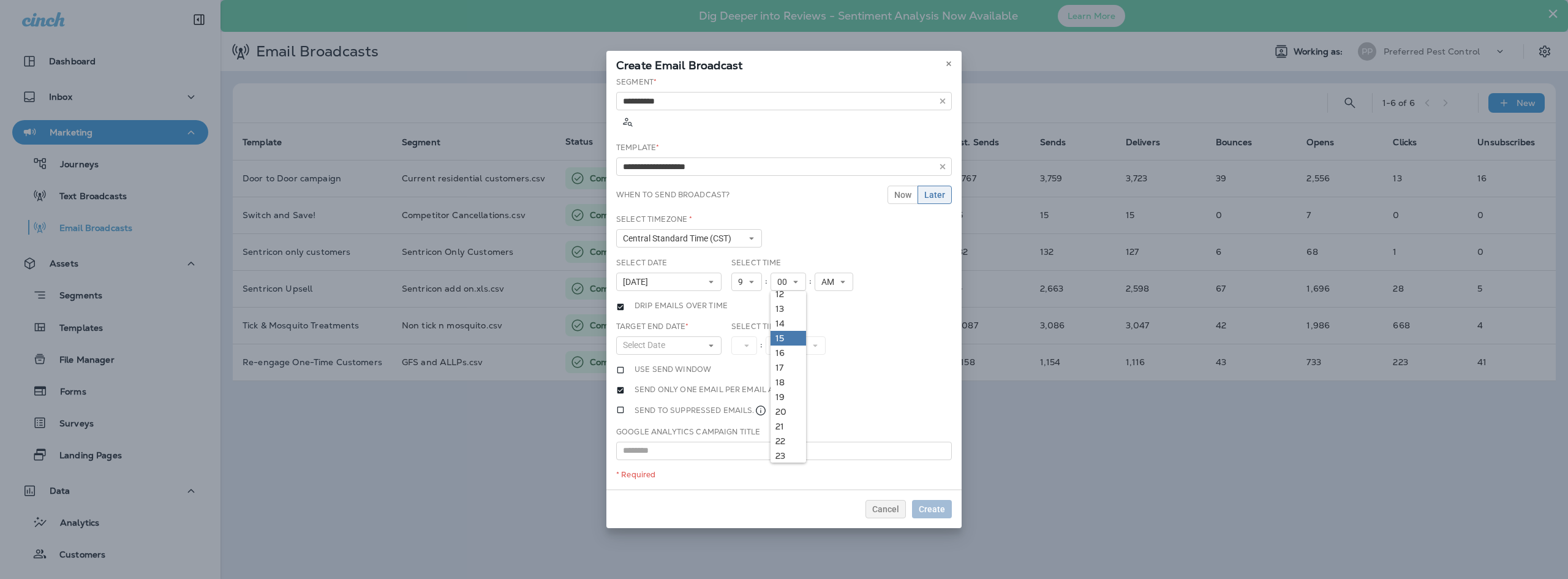
click at [789, 331] on link "15" at bounding box center [788, 338] width 36 height 15
click at [847, 301] on div "**********" at bounding box center [783, 283] width 355 height 413
click at [700, 337] on button "Select Date" at bounding box center [669, 345] width 106 height 18
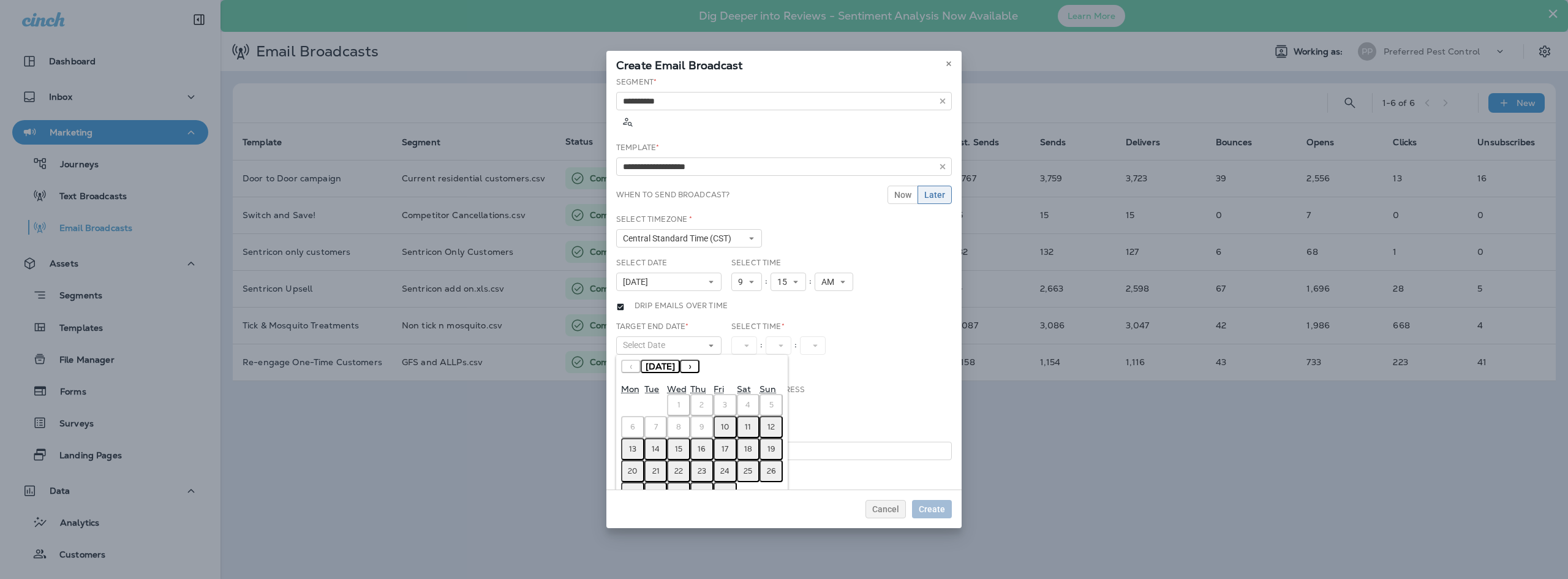
click at [651, 440] on button "14" at bounding box center [656, 449] width 24 height 22
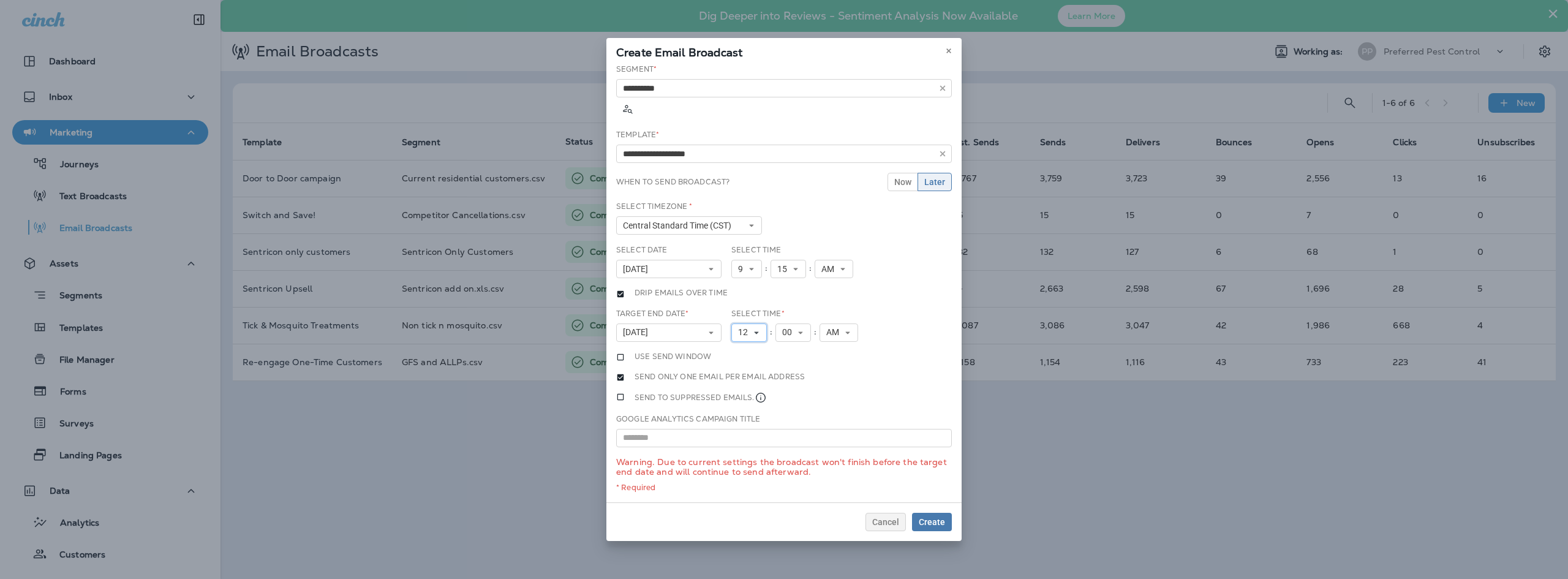
click at [757, 329] on icon at bounding box center [757, 333] width 8 height 8
click at [748, 363] on link "3" at bounding box center [749, 370] width 36 height 15
click at [794, 329] on icon at bounding box center [795, 333] width 8 height 8
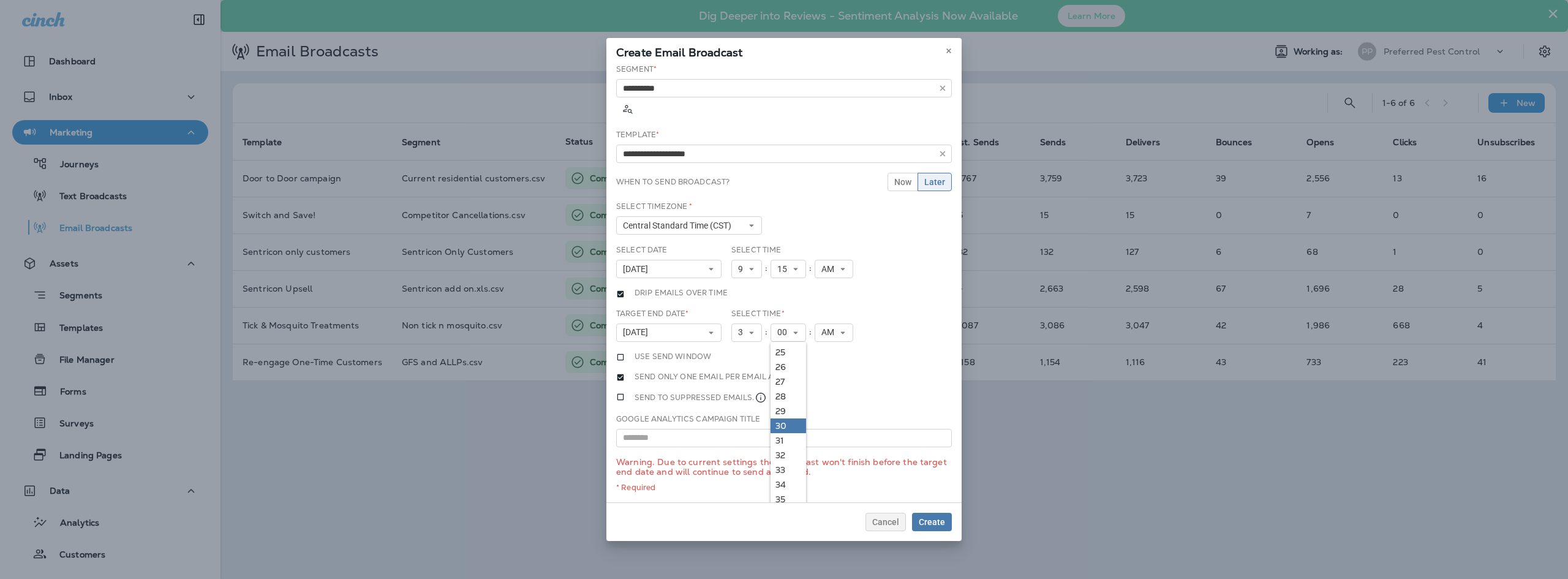
click at [783, 419] on link "30" at bounding box center [788, 426] width 36 height 15
click at [880, 283] on div "**********" at bounding box center [783, 283] width 355 height 439
click at [710, 329] on icon at bounding box center [711, 333] width 8 height 8
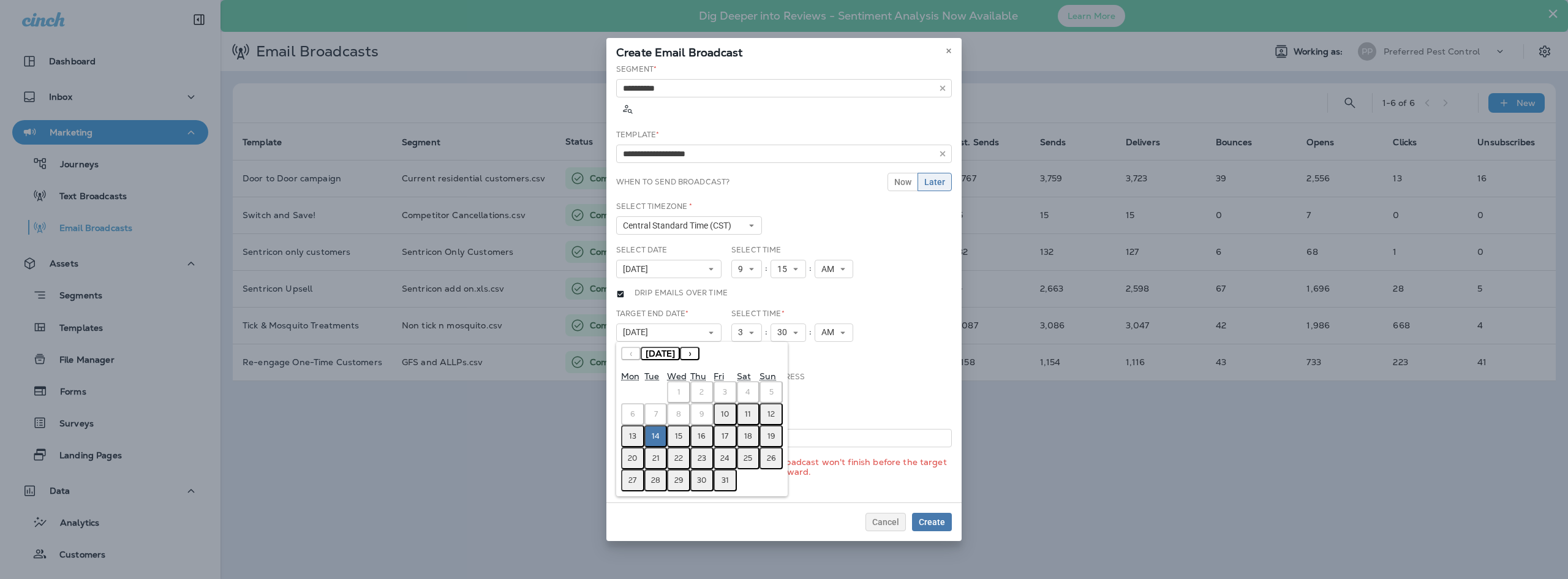
click at [887, 294] on div "**********" at bounding box center [783, 283] width 355 height 439
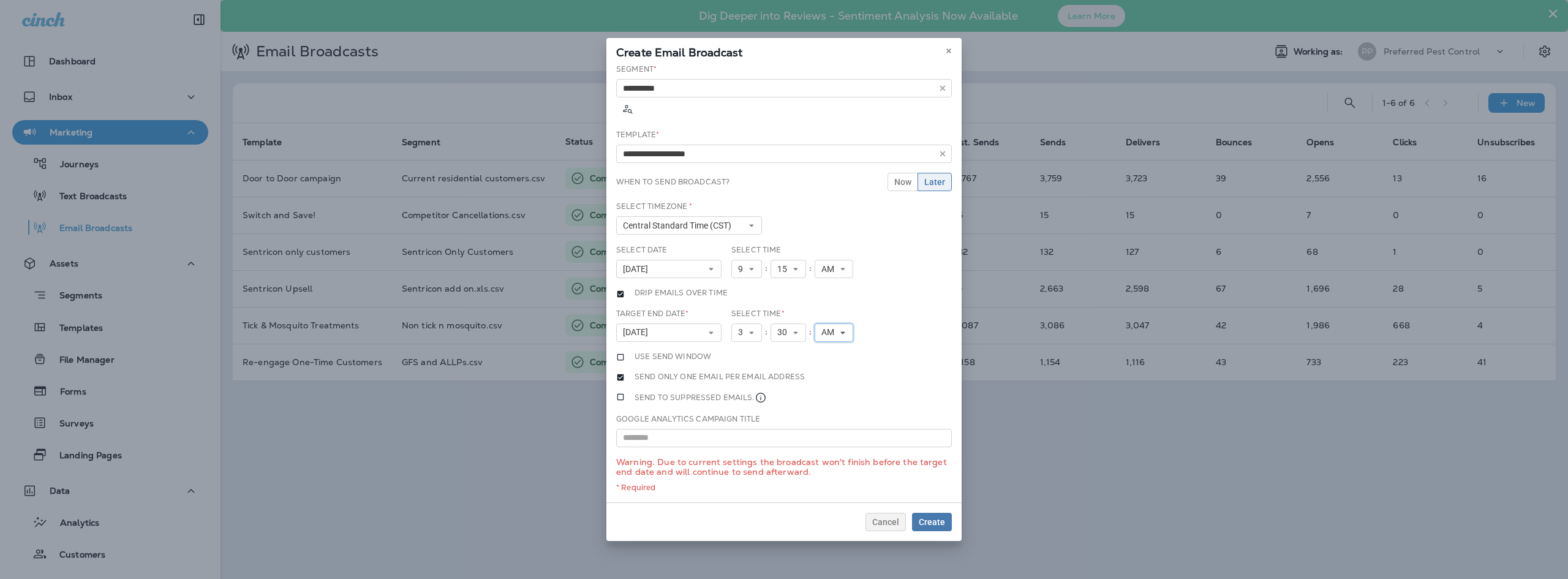
click at [834, 327] on span "AM" at bounding box center [830, 332] width 18 height 10
click at [832, 359] on link "PM" at bounding box center [834, 366] width 39 height 15
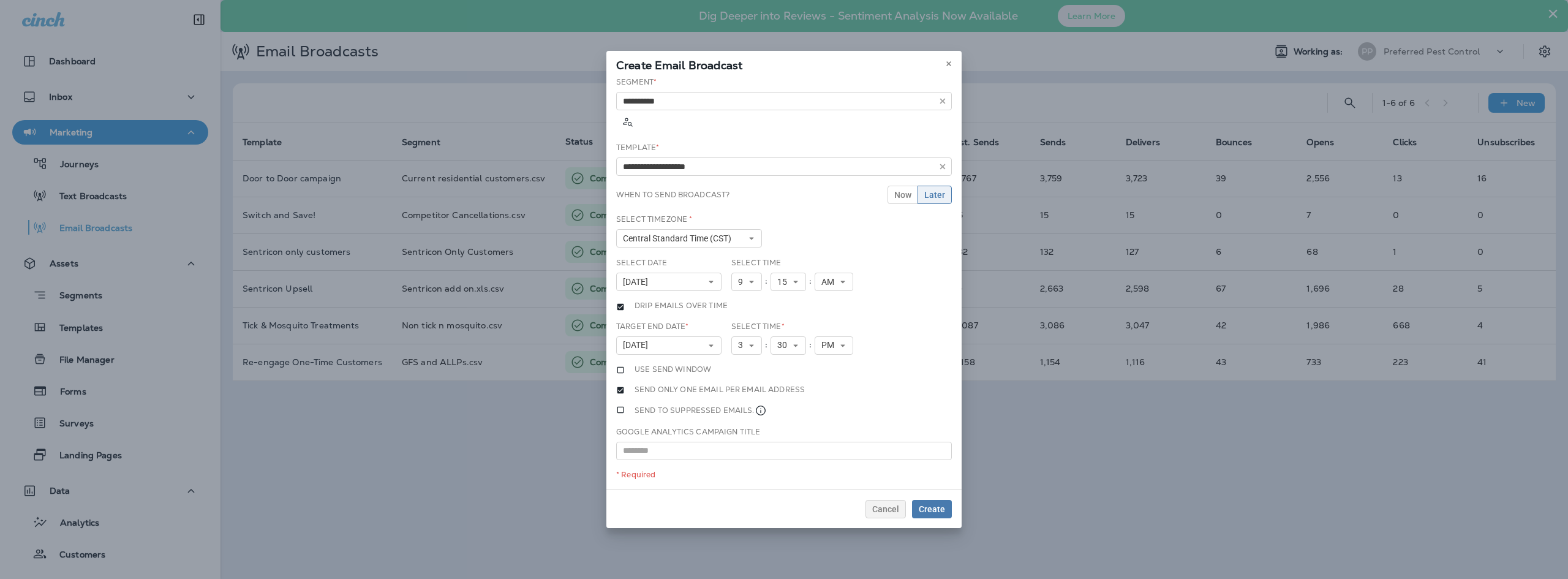
click at [886, 296] on div "**********" at bounding box center [783, 283] width 355 height 413
click at [708, 342] on icon at bounding box center [711, 345] width 8 height 8
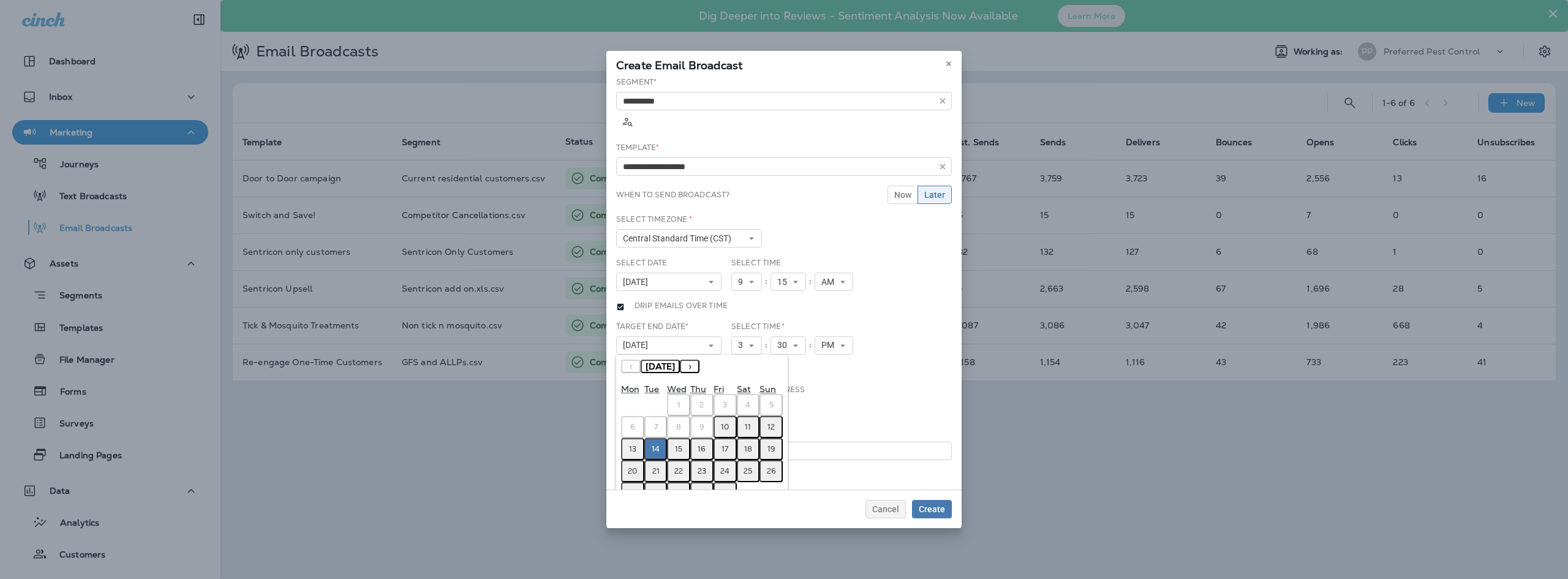
click at [732, 440] on button "17" at bounding box center [725, 449] width 24 height 22
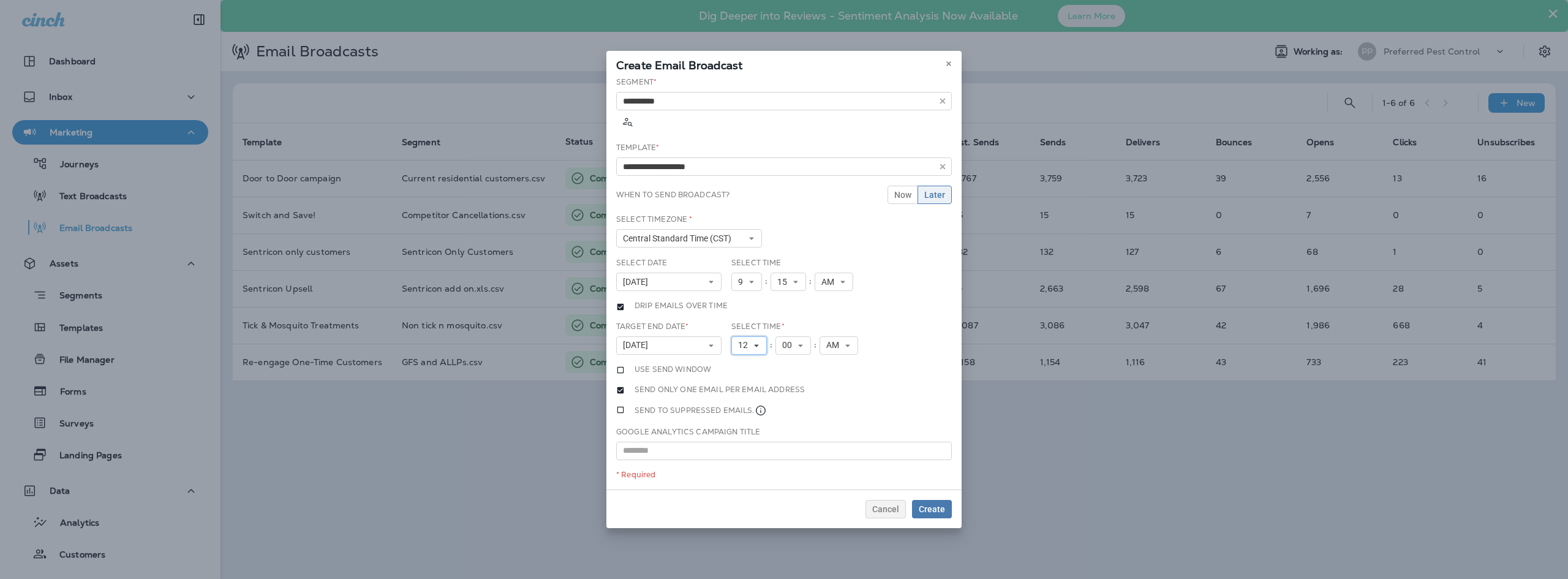
click at [763, 338] on button "12" at bounding box center [749, 345] width 36 height 18
click at [747, 406] on link "5" at bounding box center [749, 413] width 36 height 15
click at [830, 340] on span "AM" at bounding box center [830, 345] width 18 height 10
click at [837, 373] on link "PM" at bounding box center [834, 380] width 39 height 15
click at [746, 340] on span "5" at bounding box center [743, 345] width 10 height 10
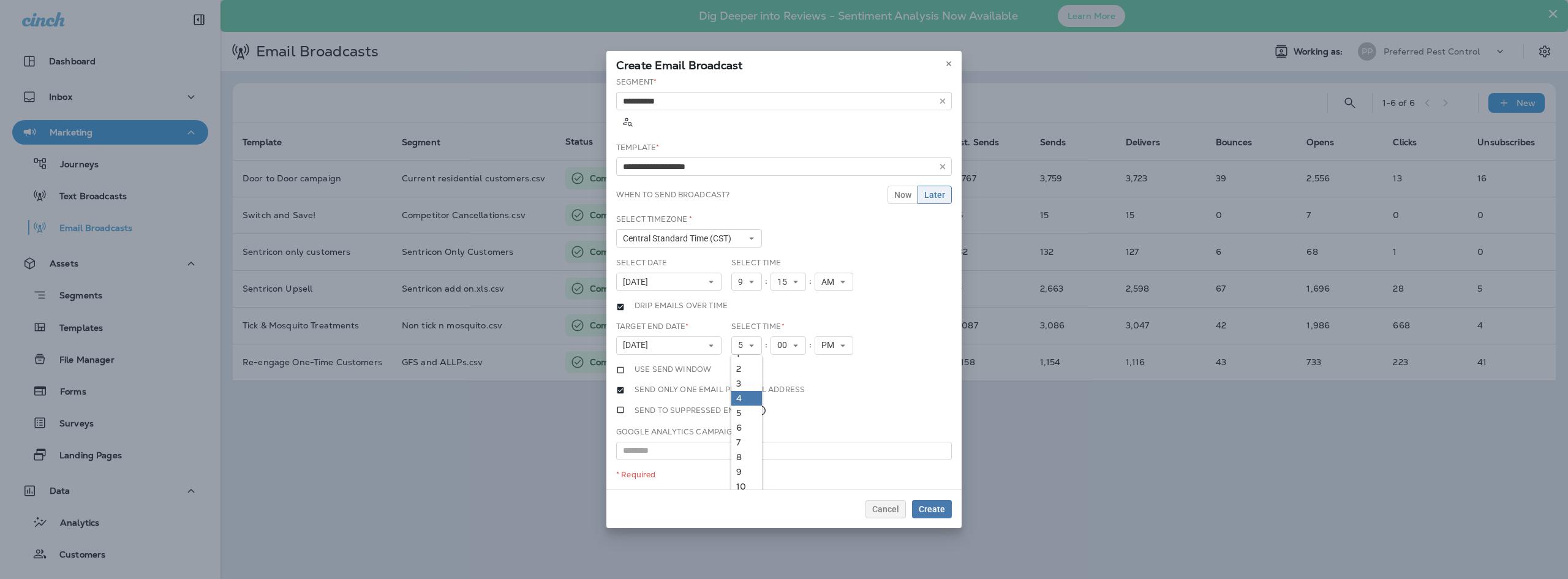
click at [739, 391] on link "4" at bounding box center [746, 398] width 31 height 15
click at [880, 300] on div "**********" at bounding box center [783, 283] width 355 height 413
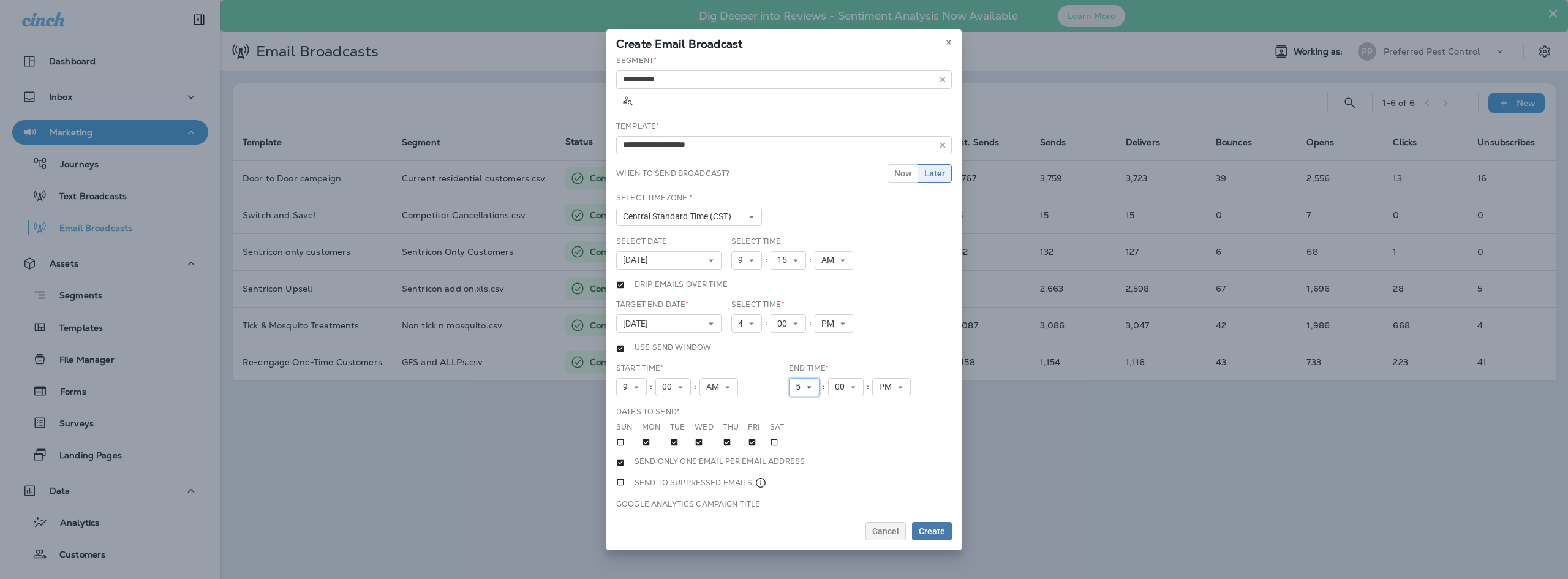
click at [805, 384] on icon at bounding box center [809, 387] width 8 height 8
click at [788, 443] on link "4" at bounding box center [804, 450] width 31 height 15
click at [911, 305] on div "Target End Date * [DATE] « ‹ [DATE] › » Mon Tue Wed Thu Fri Sat Sun 1 2 3 4 5 6…" at bounding box center [783, 321] width 345 height 43
click at [707, 320] on icon at bounding box center [711, 324] width 8 height 8
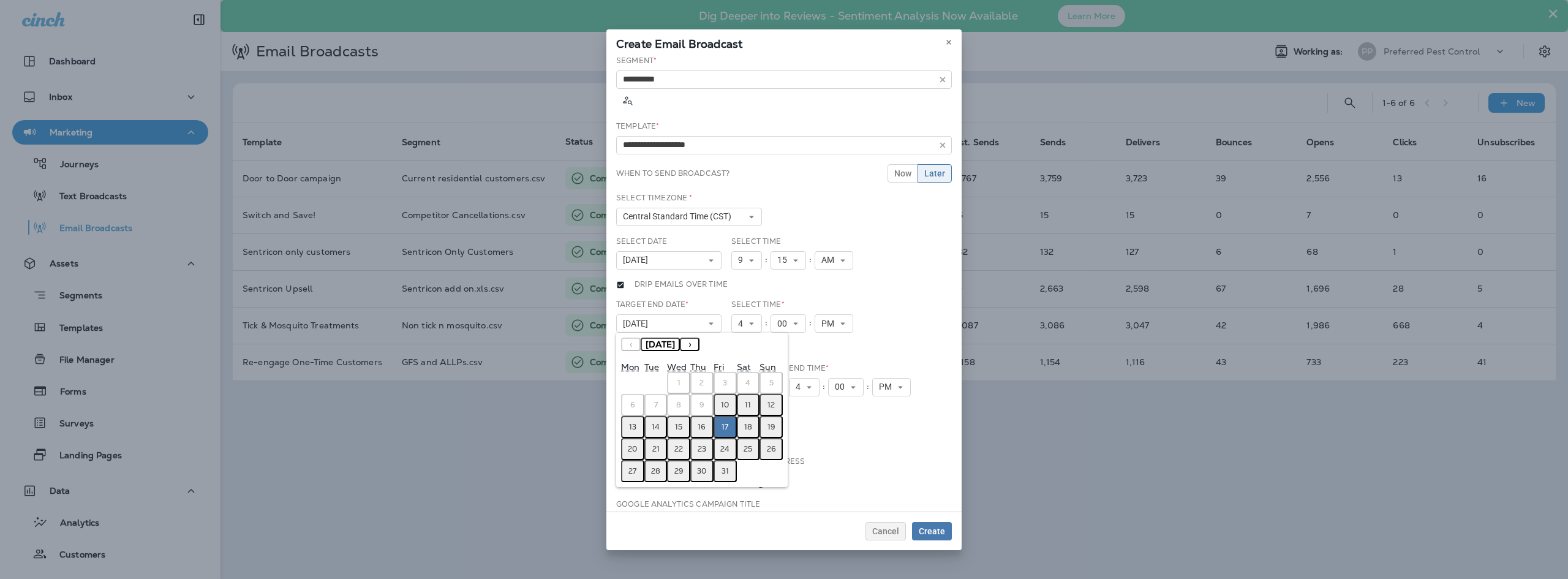
click at [654, 422] on abbr "14" at bounding box center [656, 427] width 8 height 10
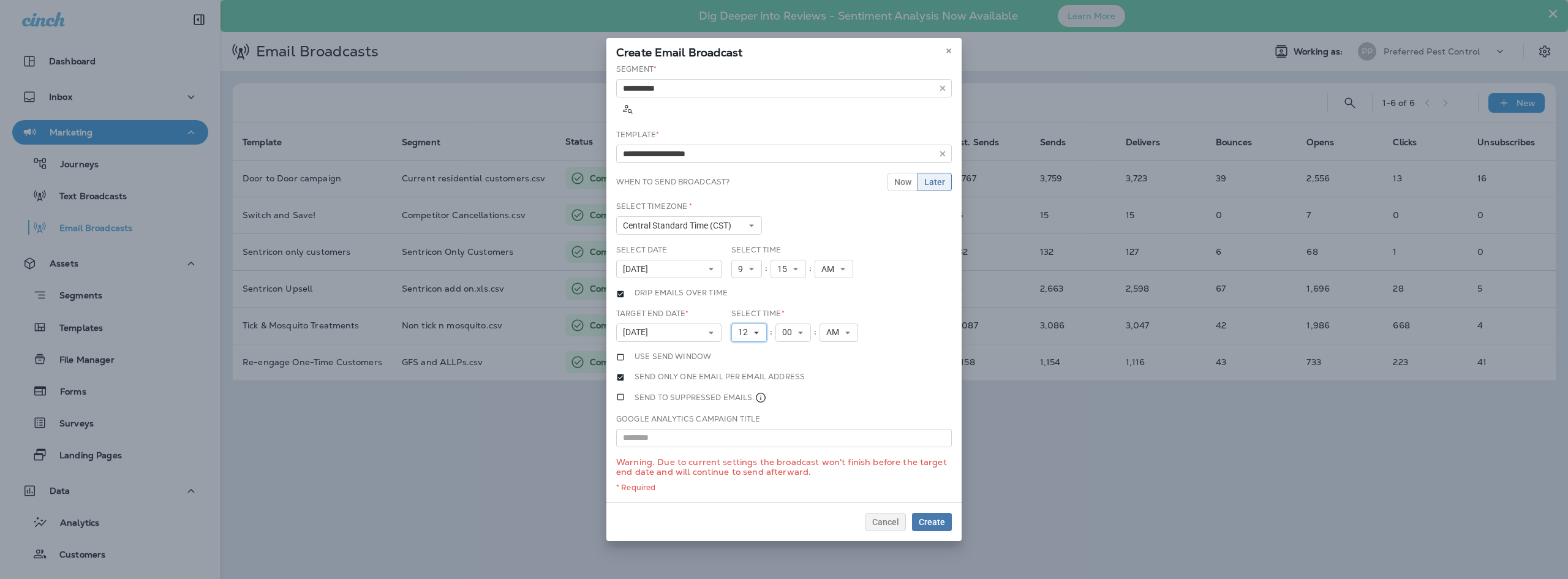
click at [746, 327] on span "12" at bounding box center [745, 332] width 15 height 10
click at [738, 363] on link "3" at bounding box center [749, 370] width 36 height 15
click at [794, 329] on icon at bounding box center [795, 333] width 8 height 8
click at [785, 419] on link "30" at bounding box center [788, 426] width 36 height 15
click at [842, 324] on button "AM" at bounding box center [834, 333] width 39 height 18
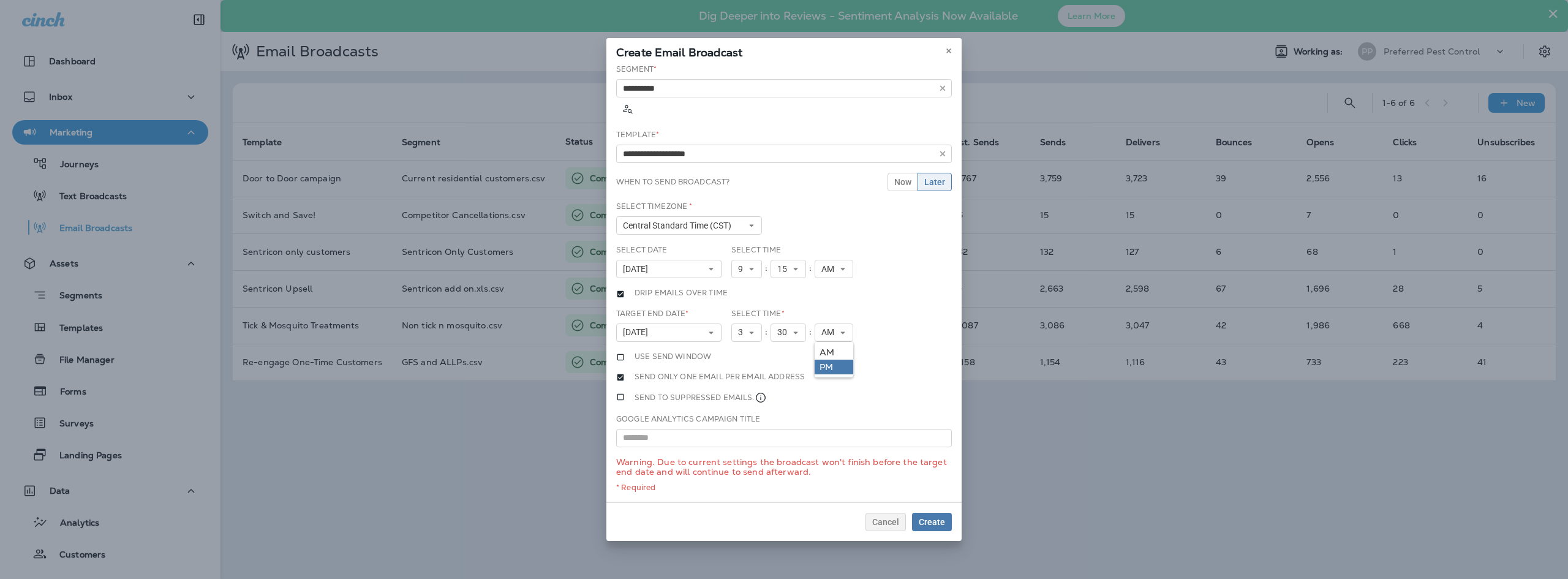
click at [844, 359] on link "PM" at bounding box center [834, 366] width 39 height 15
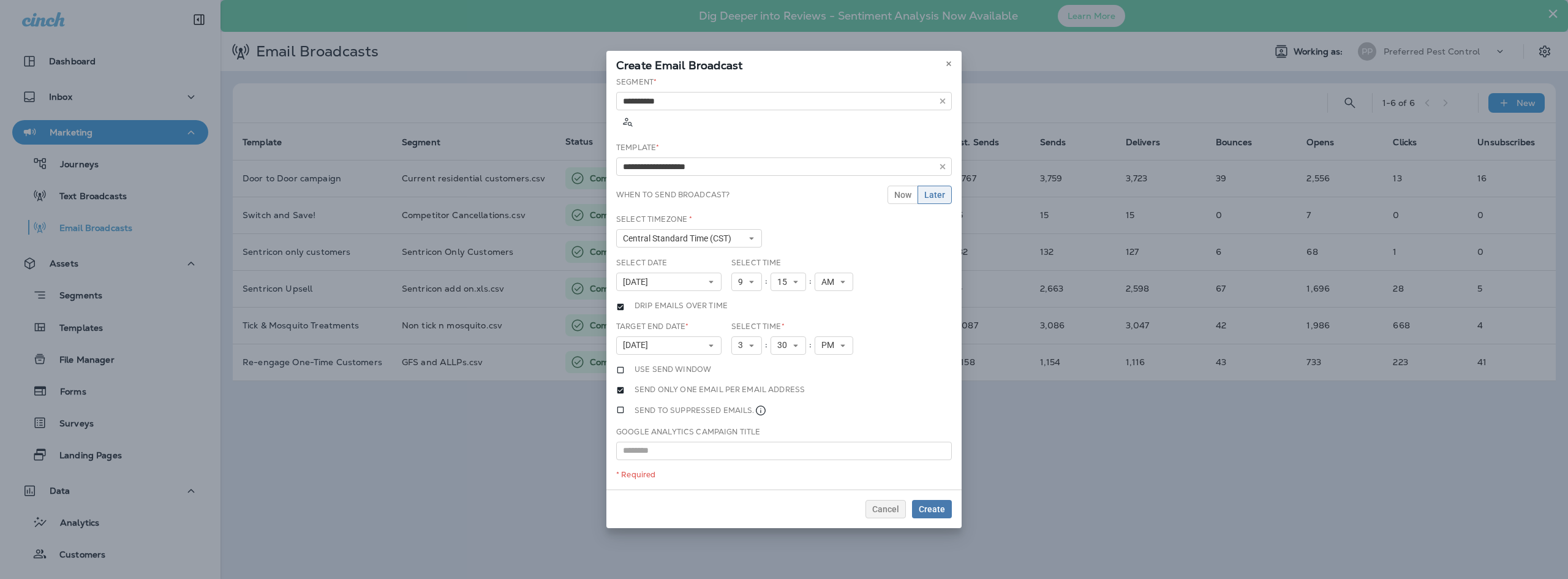
click at [856, 281] on div "Select Time 9 1 2 3 4 5 6 7 8 9 10 11 12 : 15 00 01 02 03 04 05 06 07 08 09 10 …" at bounding box center [795, 279] width 139 height 43
click at [932, 505] on span "Create" at bounding box center [932, 509] width 26 height 8
